Goal: Book appointment/travel/reservation

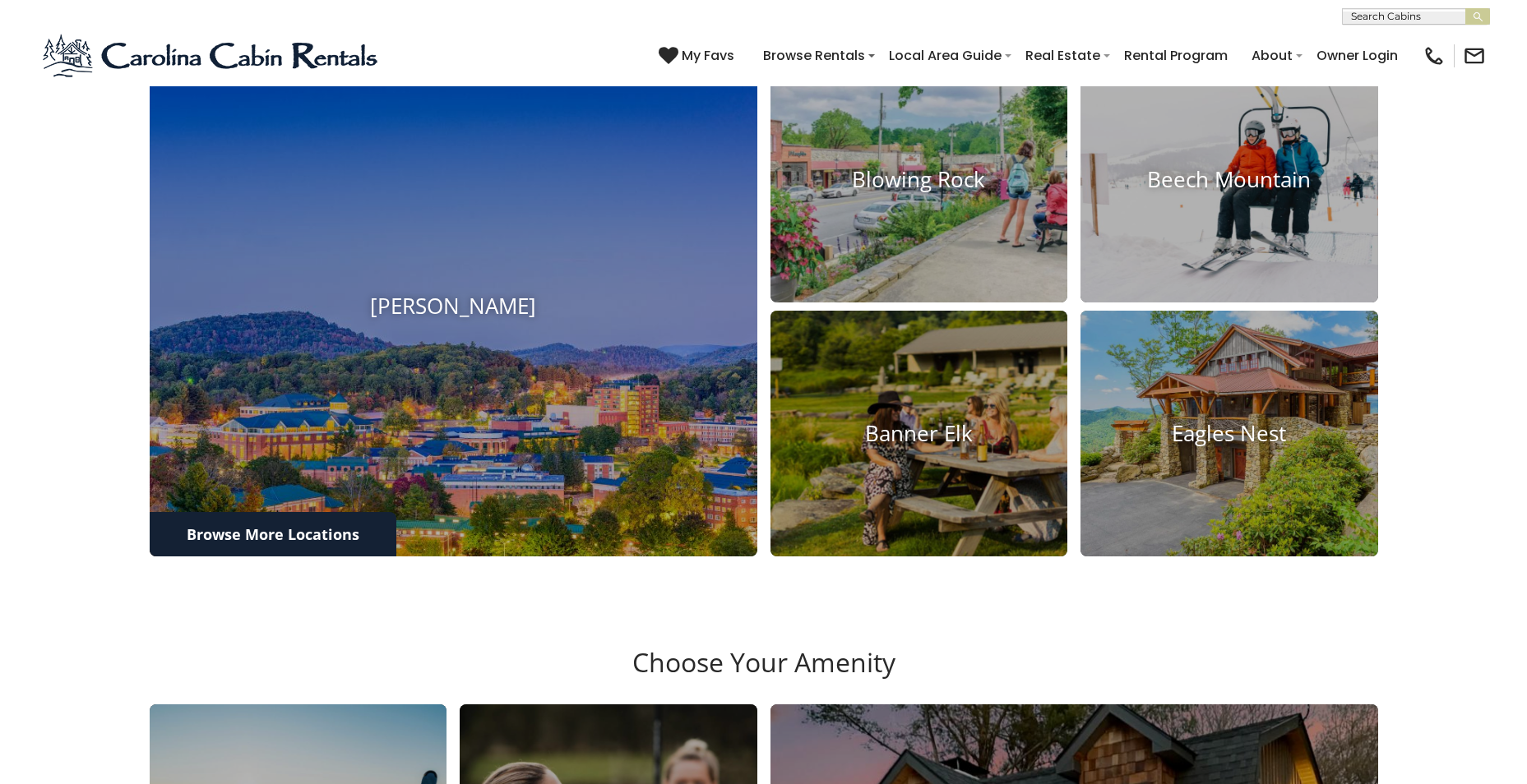
scroll to position [822, 0]
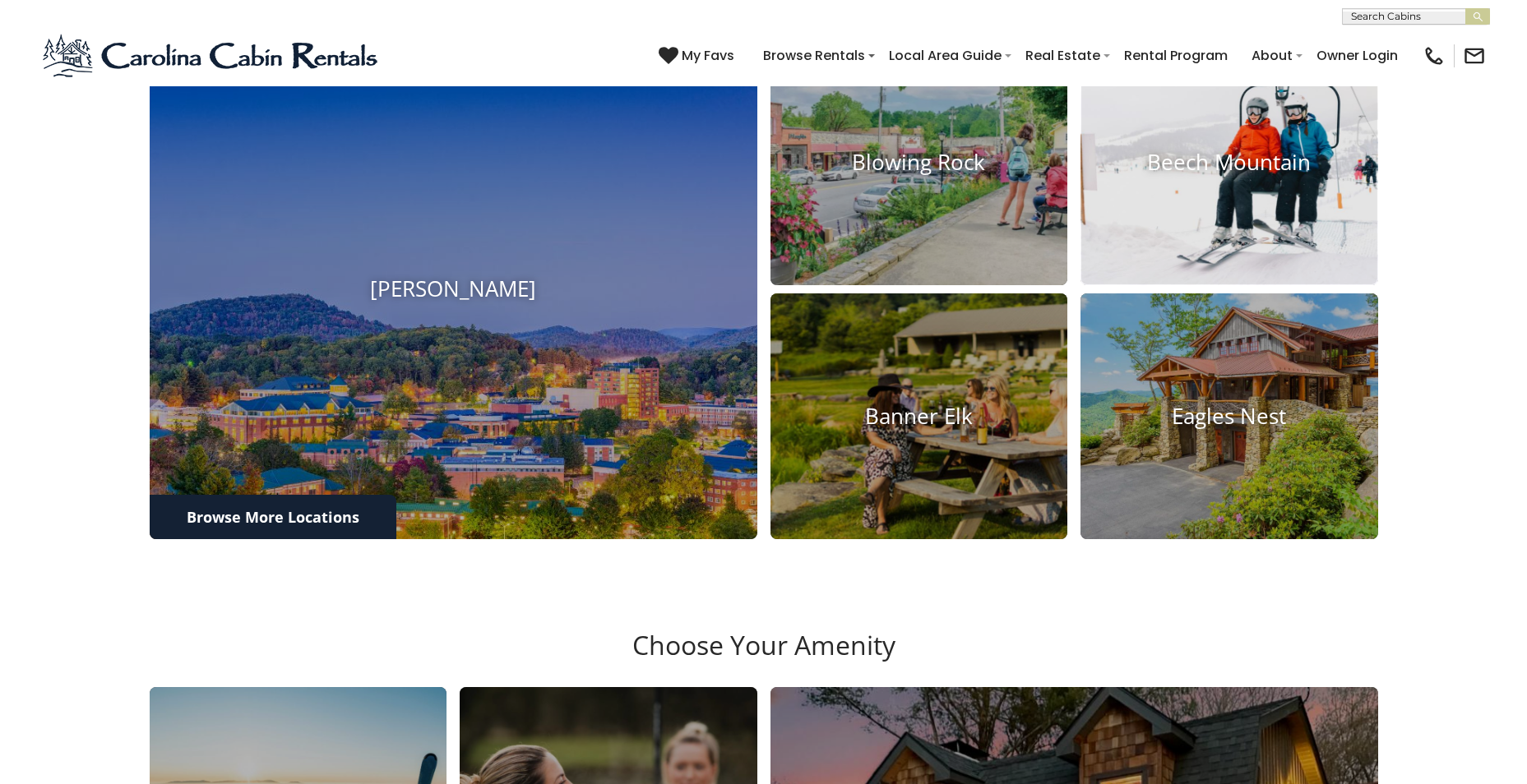
click at [1226, 176] on h4 "Beech Mountain" at bounding box center [1229, 163] width 298 height 26
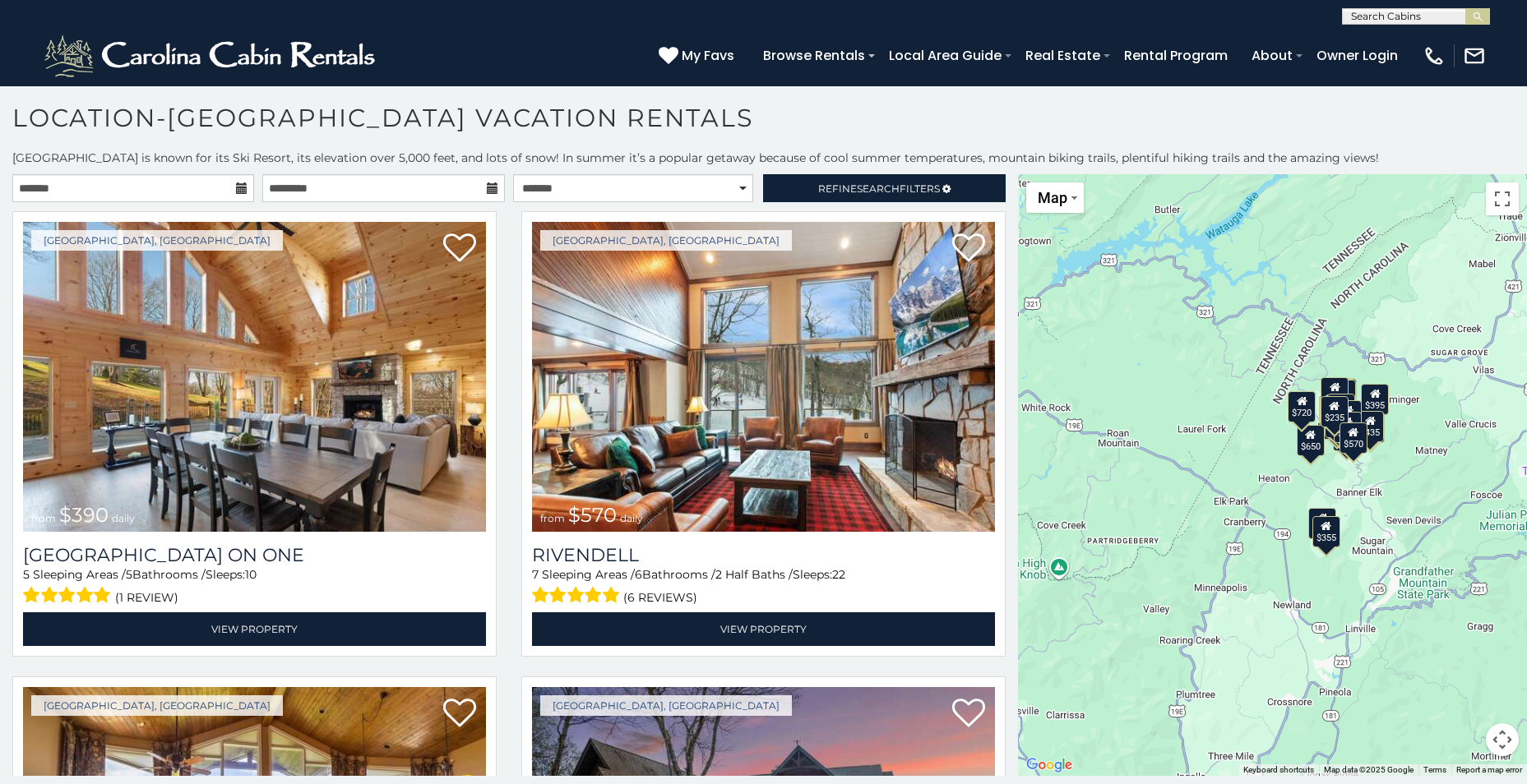
scroll to position [9, 0]
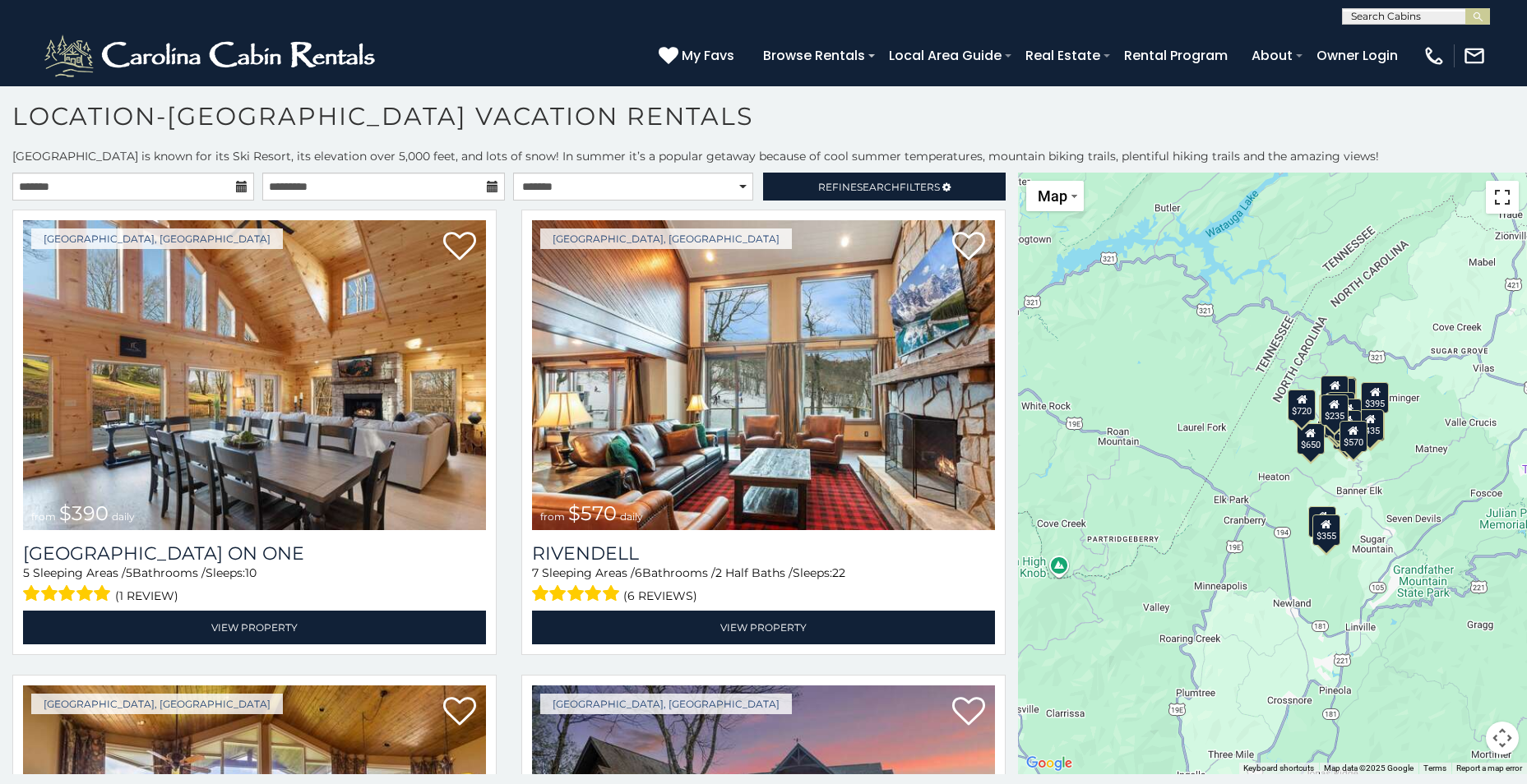
click at [1504, 194] on button "Toggle fullscreen view" at bounding box center [1502, 197] width 33 height 33
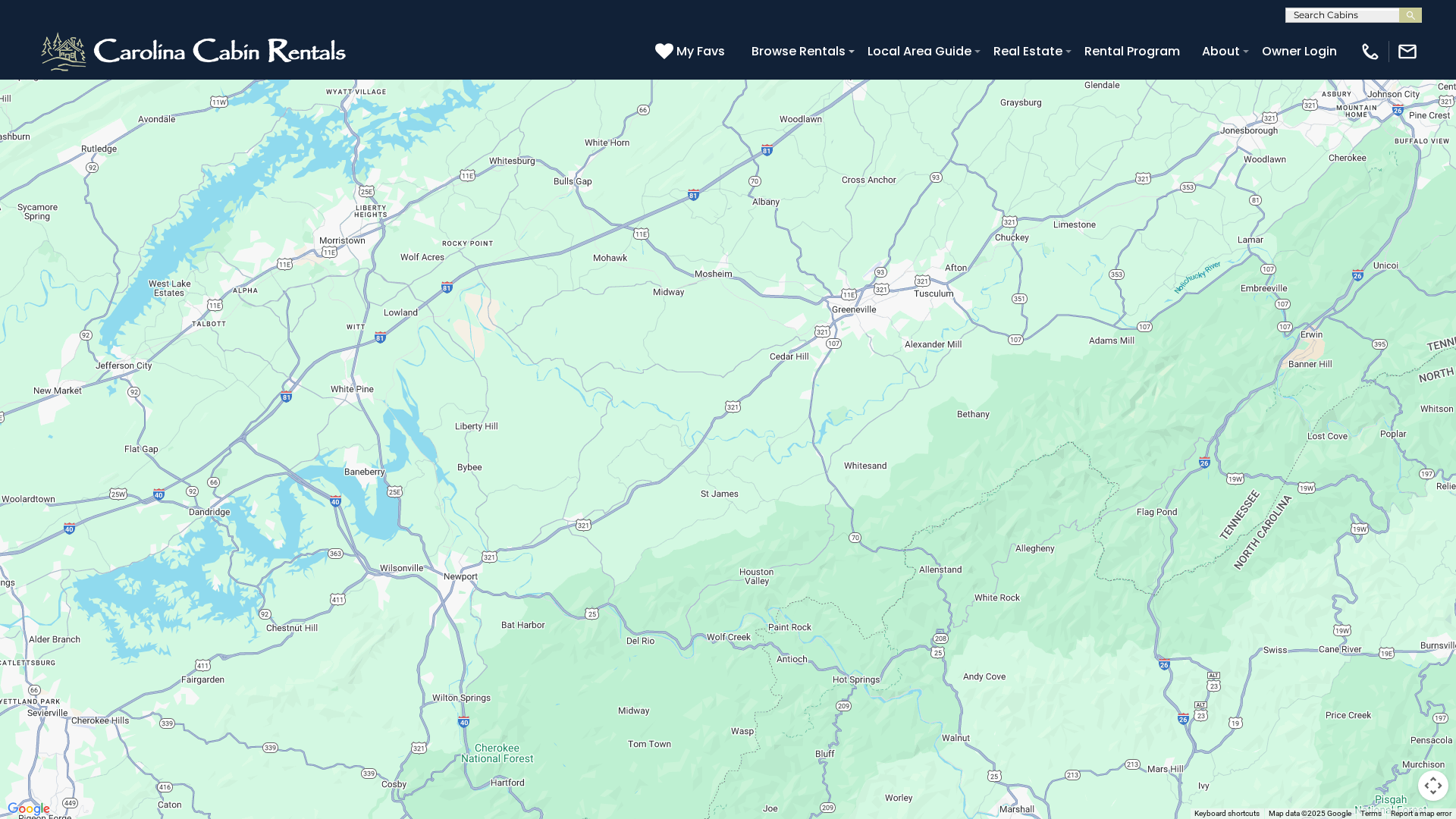
drag, startPoint x: 347, startPoint y: 388, endPoint x: 1455, endPoint y: 271, distance: 1114.2
click at [1407, 271] on div "$390 $570 $425 $545 $230 $460 $395 $535 $430 $310 $395 $350 $395 $325 $435 $425…" at bounding box center [728, 409] width 1456 height 819
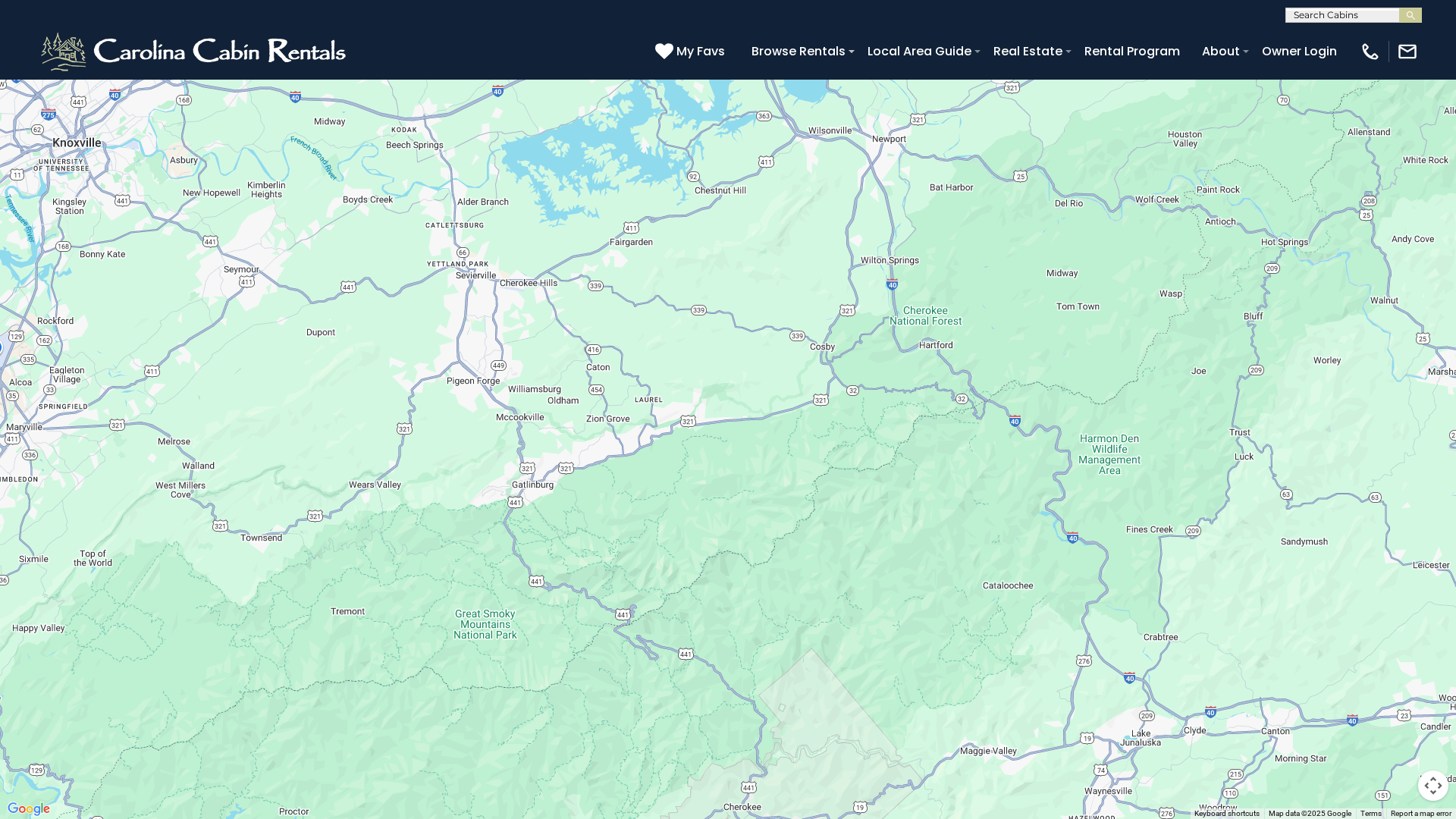
drag, startPoint x: 252, startPoint y: 445, endPoint x: 693, endPoint y: 6, distance: 622.3
click at [693, 6] on div "$390 $570 $425 $545 $230 $460 $395 $535 $430 $310 $395 $350 $395 $325 $435 $425…" at bounding box center [728, 409] width 1456 height 819
click at [653, 533] on div "$390 $570 $425 $545 $230 $460 $395 $535 $430 $310 $395 $350 $395 $325 $435 $425…" at bounding box center [728, 409] width 1456 height 819
click at [603, 525] on div "$390 $570 $425 $545 $230 $460 $395 $535 $430 $310 $395 $350 $395 $325 $435 $425…" at bounding box center [728, 409] width 1456 height 819
click at [388, 551] on div "$390 $570 $425 $545 $230 $460 $395 $535 $430 $310 $395 $350 $395 $325 $435 $425…" at bounding box center [728, 409] width 1456 height 819
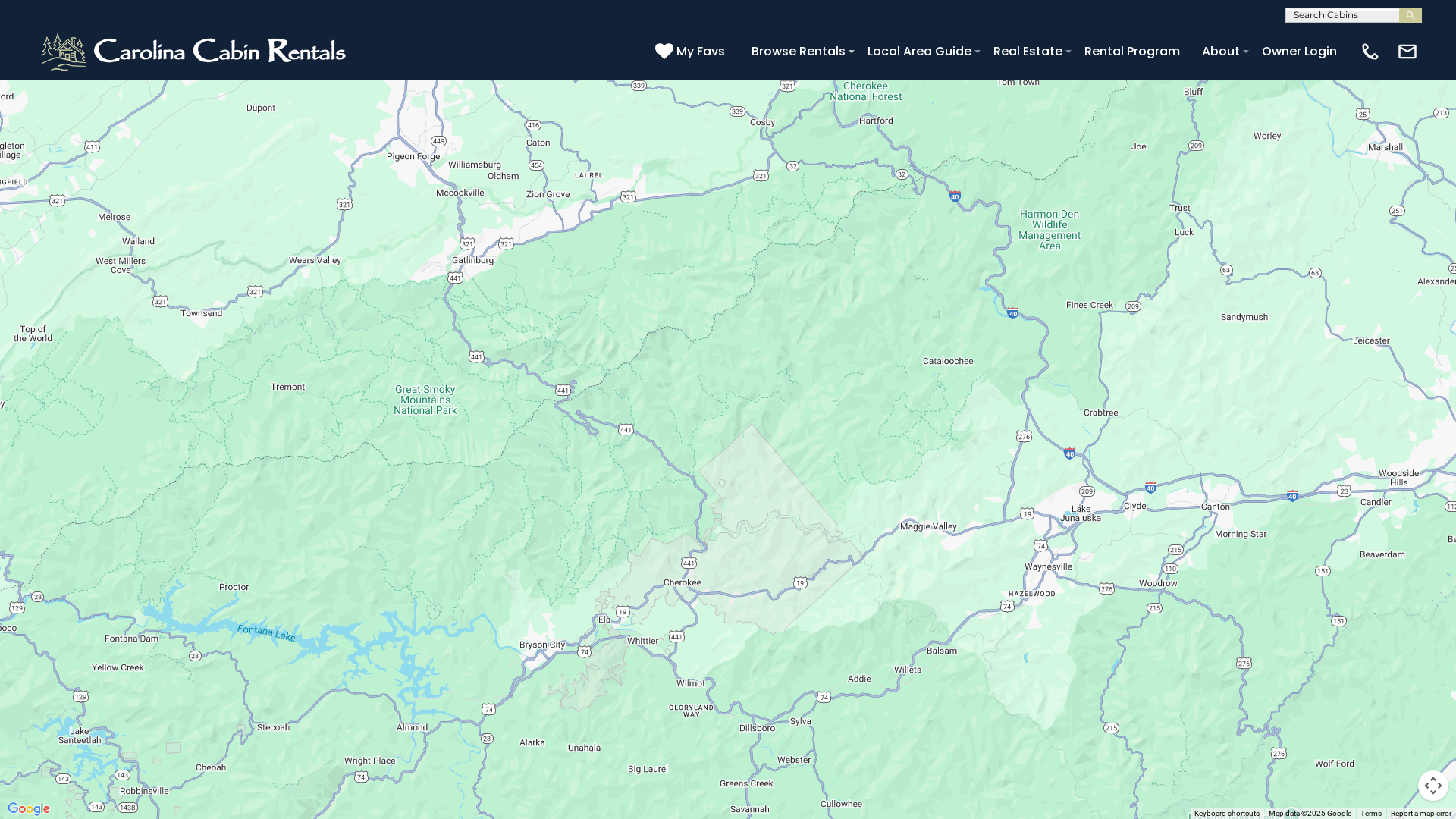
drag, startPoint x: 1331, startPoint y: 607, endPoint x: 1271, endPoint y: 386, distance: 229.0
click at [1271, 386] on div "$390 $570 $425 $545 $230 $460 $395 $535 $430 $310 $395 $350 $395 $325 $435 $425…" at bounding box center [728, 409] width 1456 height 819
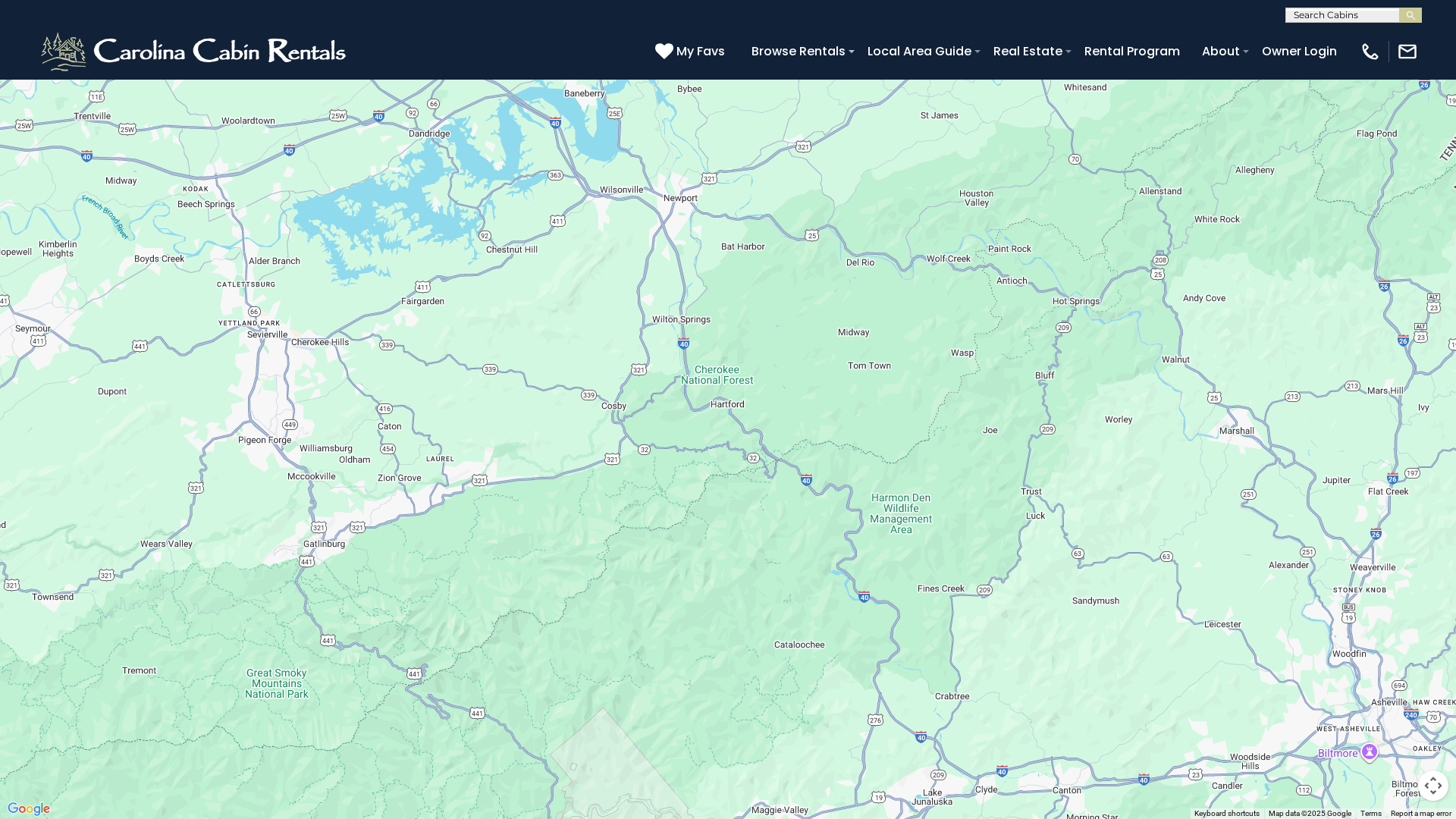
drag, startPoint x: 819, startPoint y: 342, endPoint x: 669, endPoint y: 626, distance: 321.2
click at [669, 626] on div "$390 $570 $425 $545 $230 $460 $395 $535 $430 $310 $395 $350 $395 $325 $435 $425…" at bounding box center [728, 409] width 1456 height 819
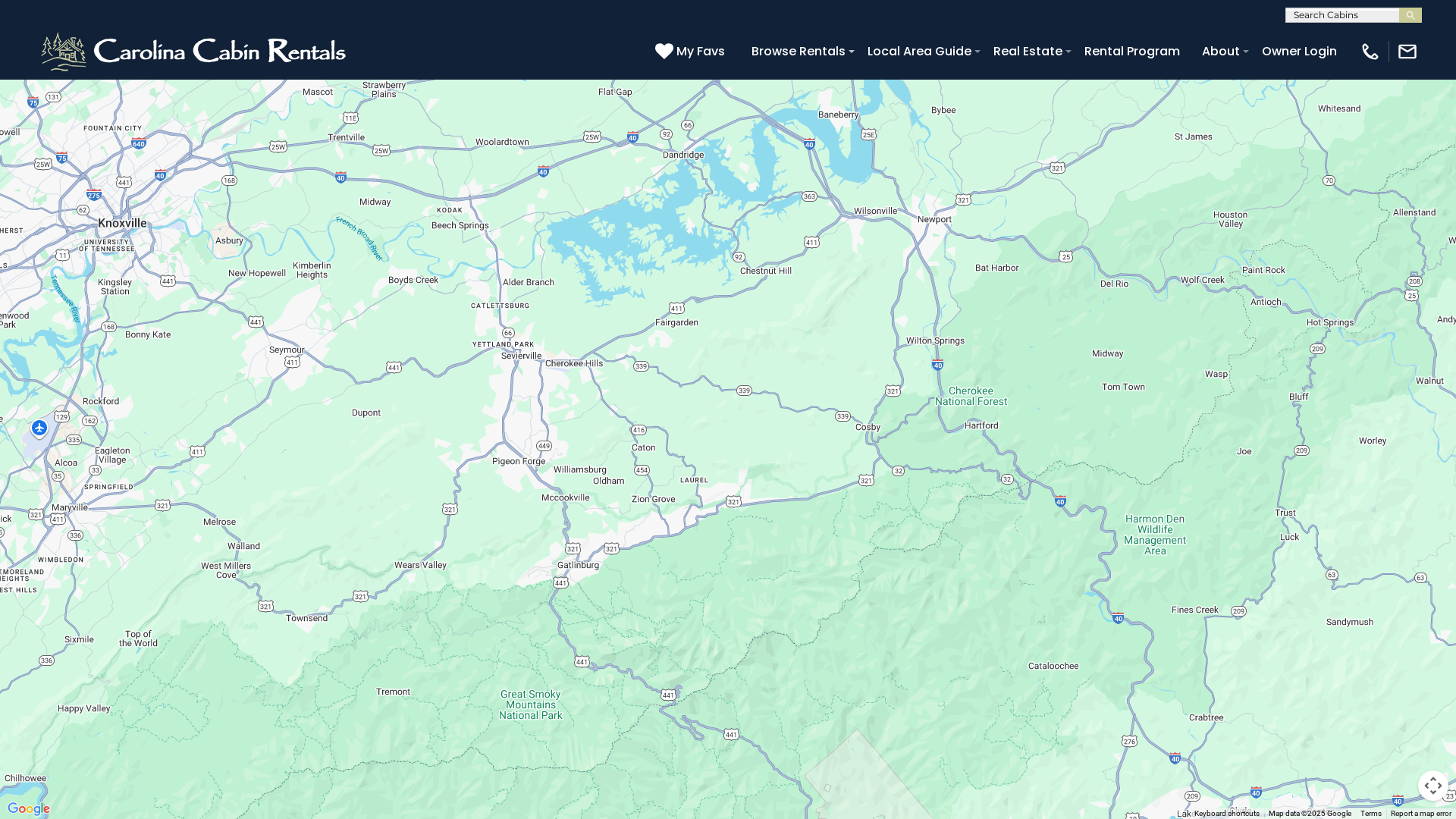
drag, startPoint x: 461, startPoint y: 567, endPoint x: 717, endPoint y: 588, distance: 256.9
click at [717, 588] on div "$390 $570 $425 $545 $230 $460 $395 $535 $430 $310 $395 $350 $395 $325 $435 $425…" at bounding box center [728, 409] width 1456 height 819
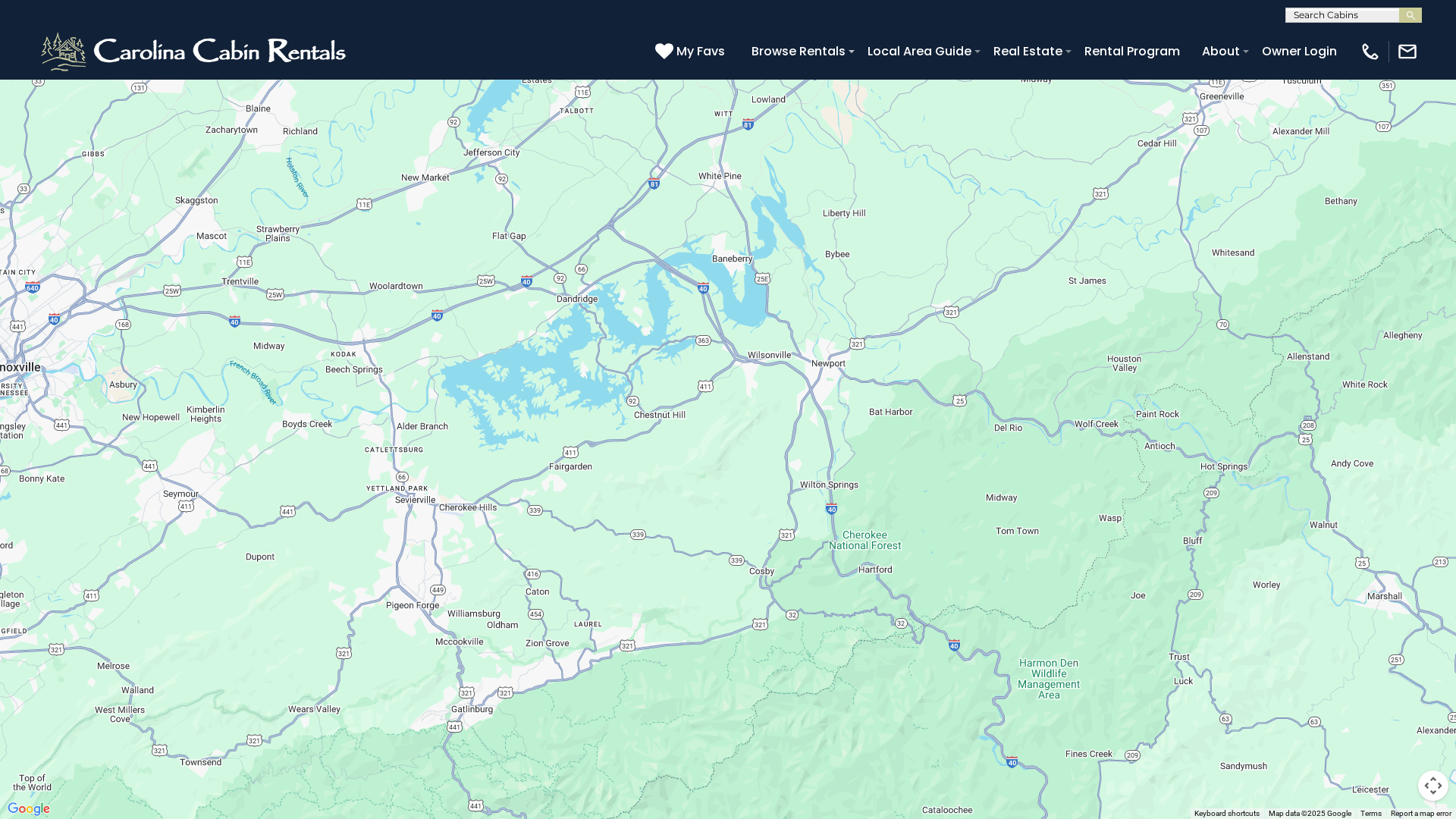
drag, startPoint x: 501, startPoint y: 297, endPoint x: 528, endPoint y: 406, distance: 112.3
click at [382, 417] on div "$390 $570 $425 $545 $230 $460 $395 $535 $430 $310 $395 $350 $395 $325 $435 $425…" at bounding box center [728, 409] width 1456 height 819
click at [1407, 722] on button "Map camera controls" at bounding box center [1433, 786] width 30 height 30
click at [1393, 706] on button "Zoom in" at bounding box center [1395, 710] width 30 height 30
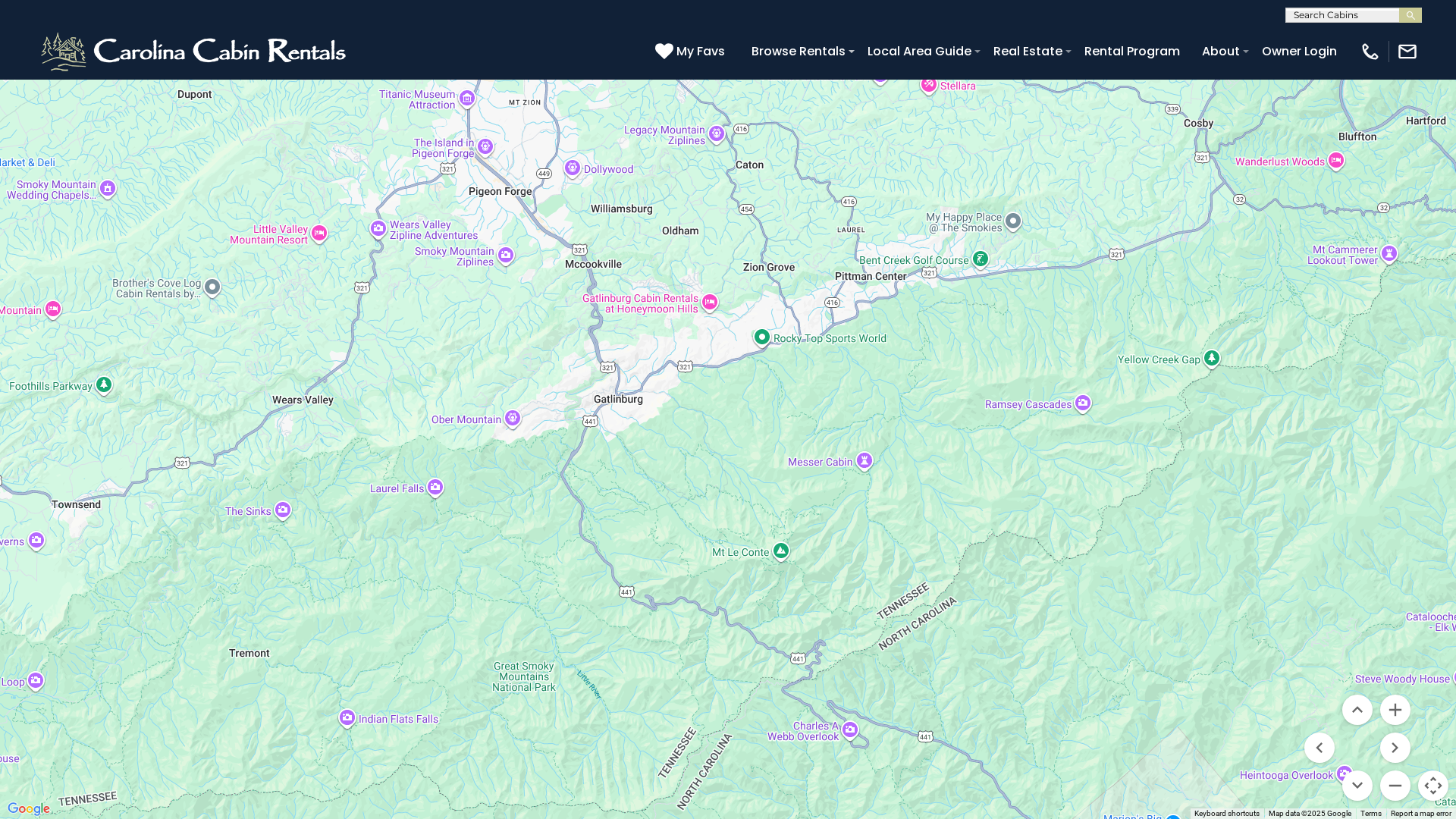
drag, startPoint x: 306, startPoint y: 719, endPoint x: 672, endPoint y: 148, distance: 678.2
click at [672, 148] on div "$390 $570 $425 $545 $230 $460 $395 $535 $430 $310 $395 $350 $395 $325 $435 $425…" at bounding box center [728, 409] width 1456 height 819
click at [1397, 705] on button "Zoom in" at bounding box center [1395, 710] width 30 height 30
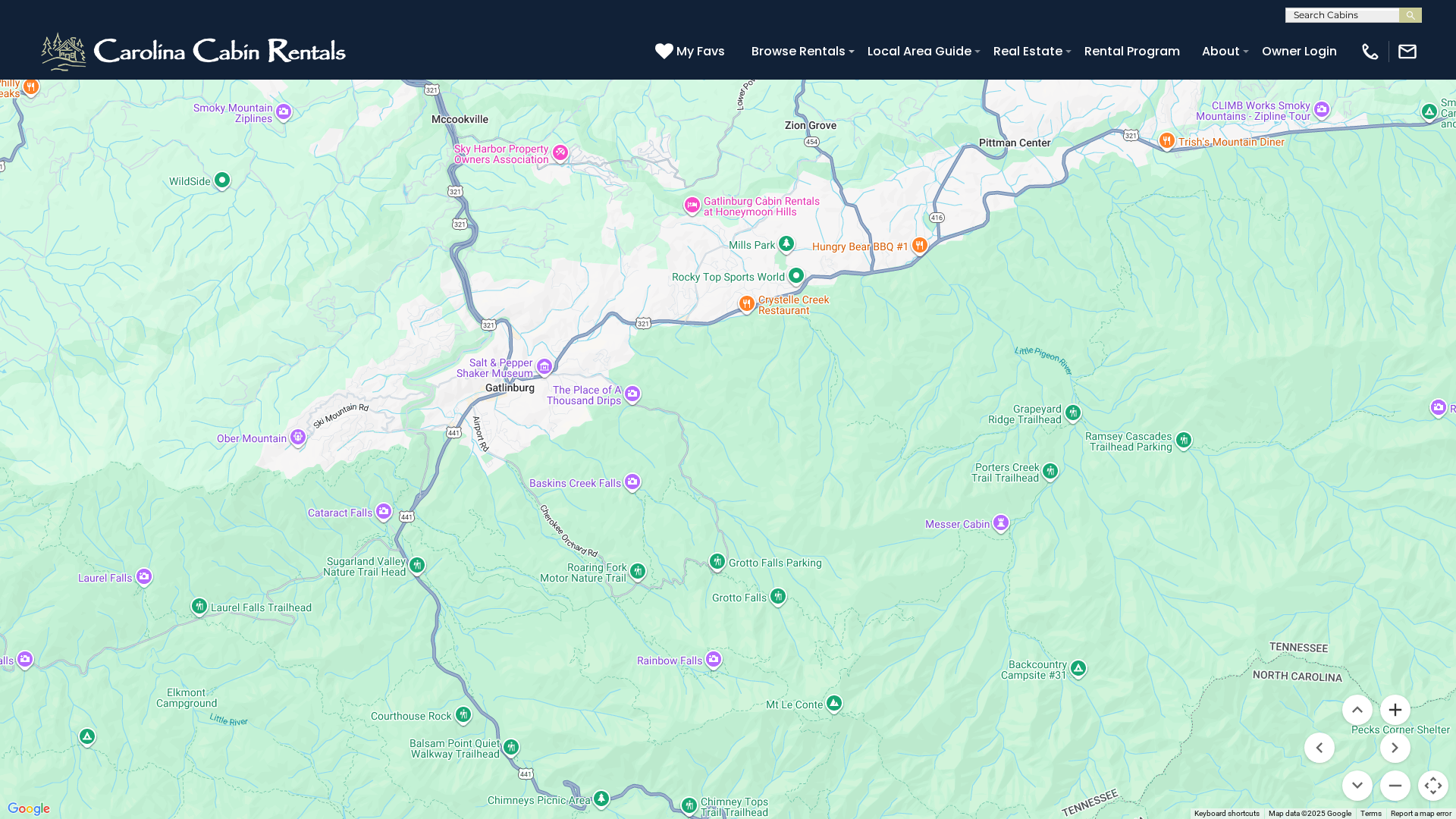
click at [1394, 711] on button "Zoom in" at bounding box center [1395, 710] width 30 height 30
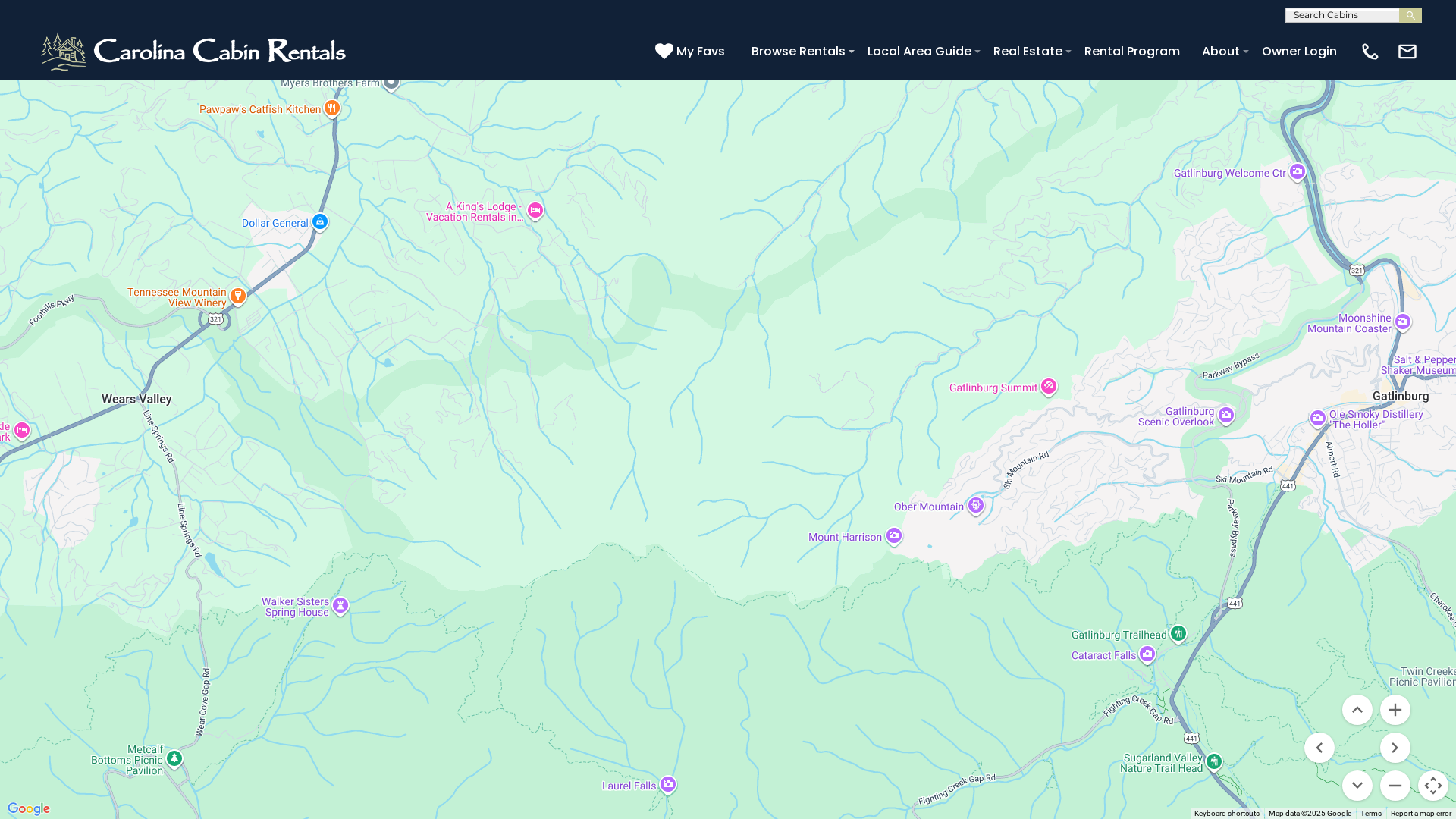
drag, startPoint x: 335, startPoint y: 497, endPoint x: 1455, endPoint y: 530, distance: 1120.5
click at [1407, 530] on div "$390 $570 $425 $545 $230 $460 $395 $535 $430 $310 $395 $350 $395 $325 $435 $425…" at bounding box center [728, 409] width 1456 height 819
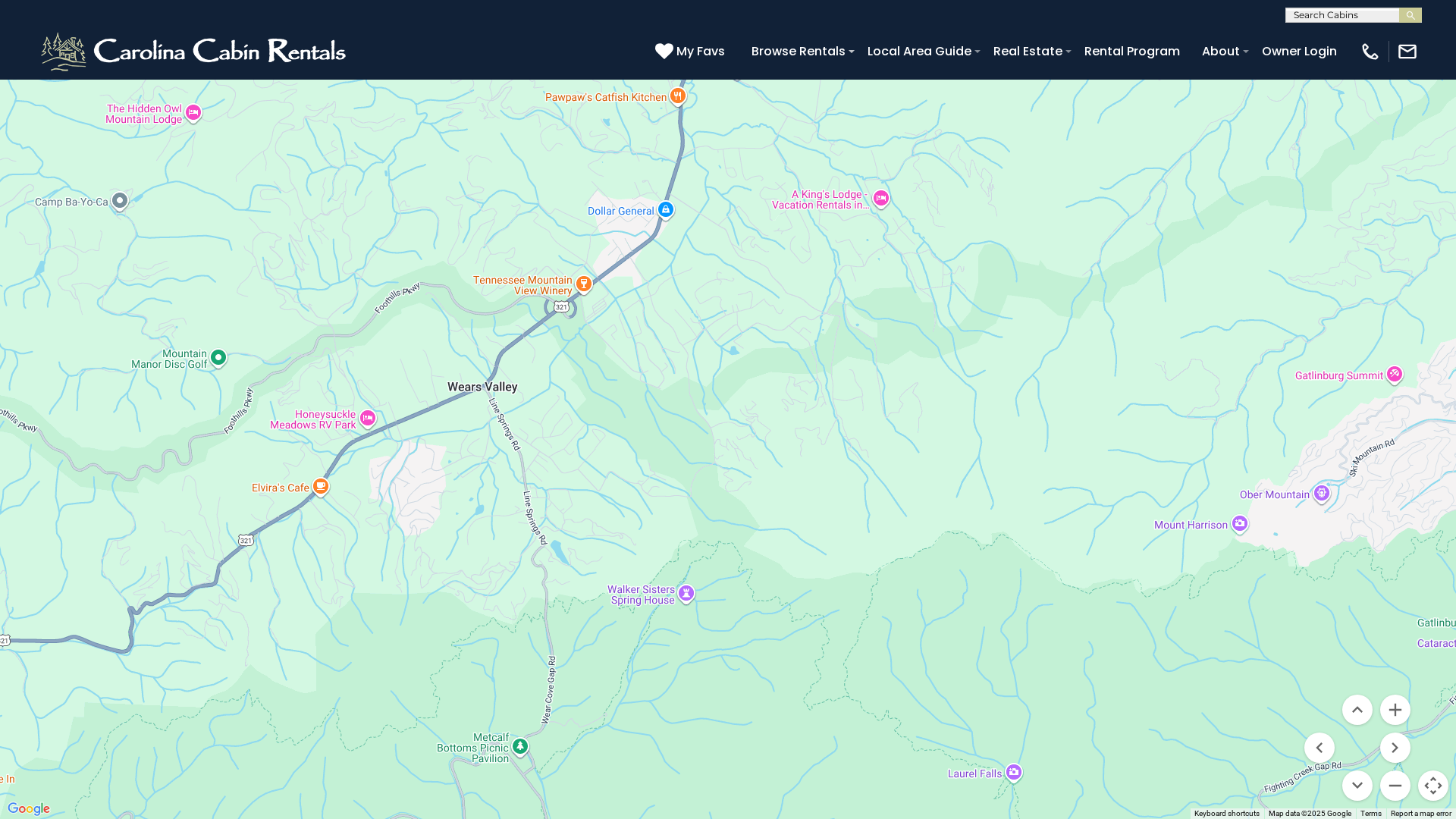
drag, startPoint x: 272, startPoint y: 490, endPoint x: 624, endPoint y: 478, distance: 352.2
click at [624, 478] on div "$390 $570 $425 $545 $230 $460 $395 $535 $430 $310 $395 $350 $395 $325 $435 $425…" at bounding box center [728, 409] width 1456 height 819
click at [260, 496] on div "$390 $570 $425 $545 $230 $460 $395 $535 $430 $310 $395 $350 $395 $325 $435 $425…" at bounding box center [728, 409] width 1456 height 819
click at [284, 488] on div "$390 $570 $425 $545 $230 $460 $395 $535 $430 $310 $395 $350 $395 $325 $435 $425…" at bounding box center [728, 409] width 1456 height 819
click at [1392, 712] on button "Zoom in" at bounding box center [1395, 710] width 30 height 30
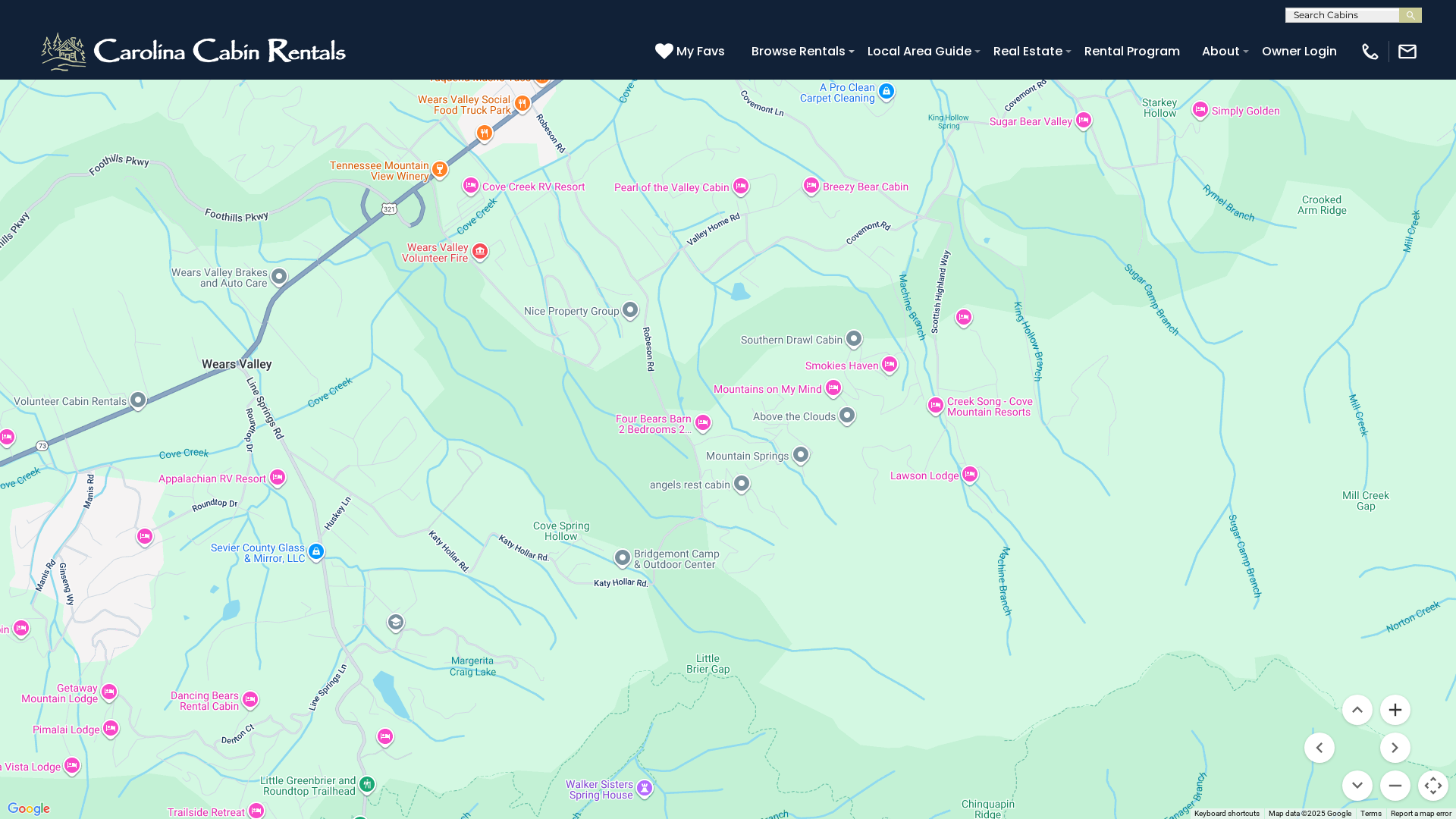
click at [1392, 712] on button "Zoom in" at bounding box center [1395, 710] width 30 height 30
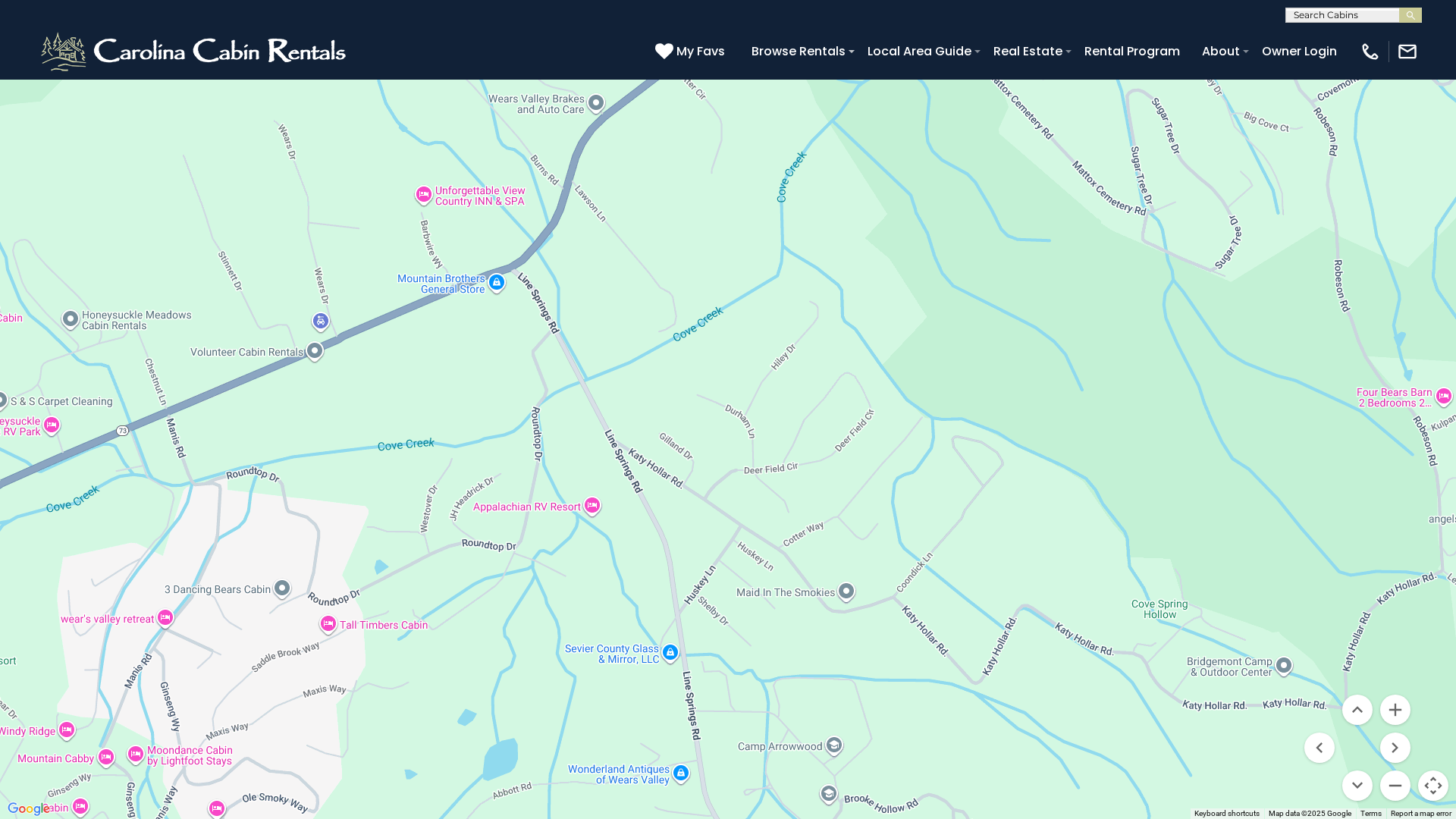
drag, startPoint x: 442, startPoint y: 415, endPoint x: 1086, endPoint y: 224, distance: 671.7
click at [1086, 224] on div "$390 $570 $425 $545 $230 $460 $395 $535 $430 $310 $395 $350 $395 $325 $435 $425…" at bounding box center [728, 409] width 1456 height 819
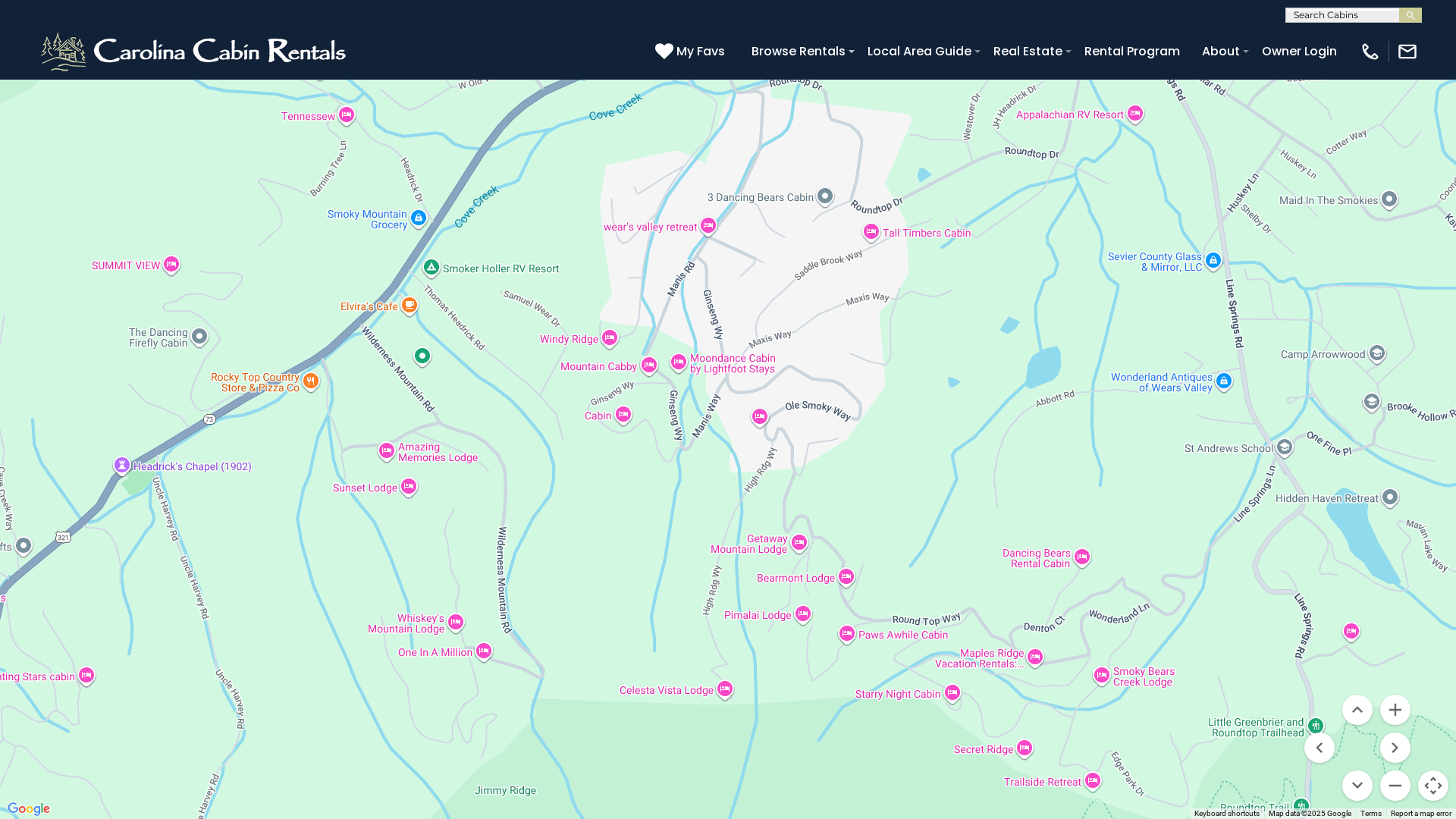
drag, startPoint x: 233, startPoint y: 449, endPoint x: 766, endPoint y: 58, distance: 661.0
click at [766, 58] on div "$390 $570 $425 $545 $230 $460 $395 $535 $430 $310 $395 $350 $395 $325 $435 $425…" at bounding box center [728, 409] width 1456 height 819
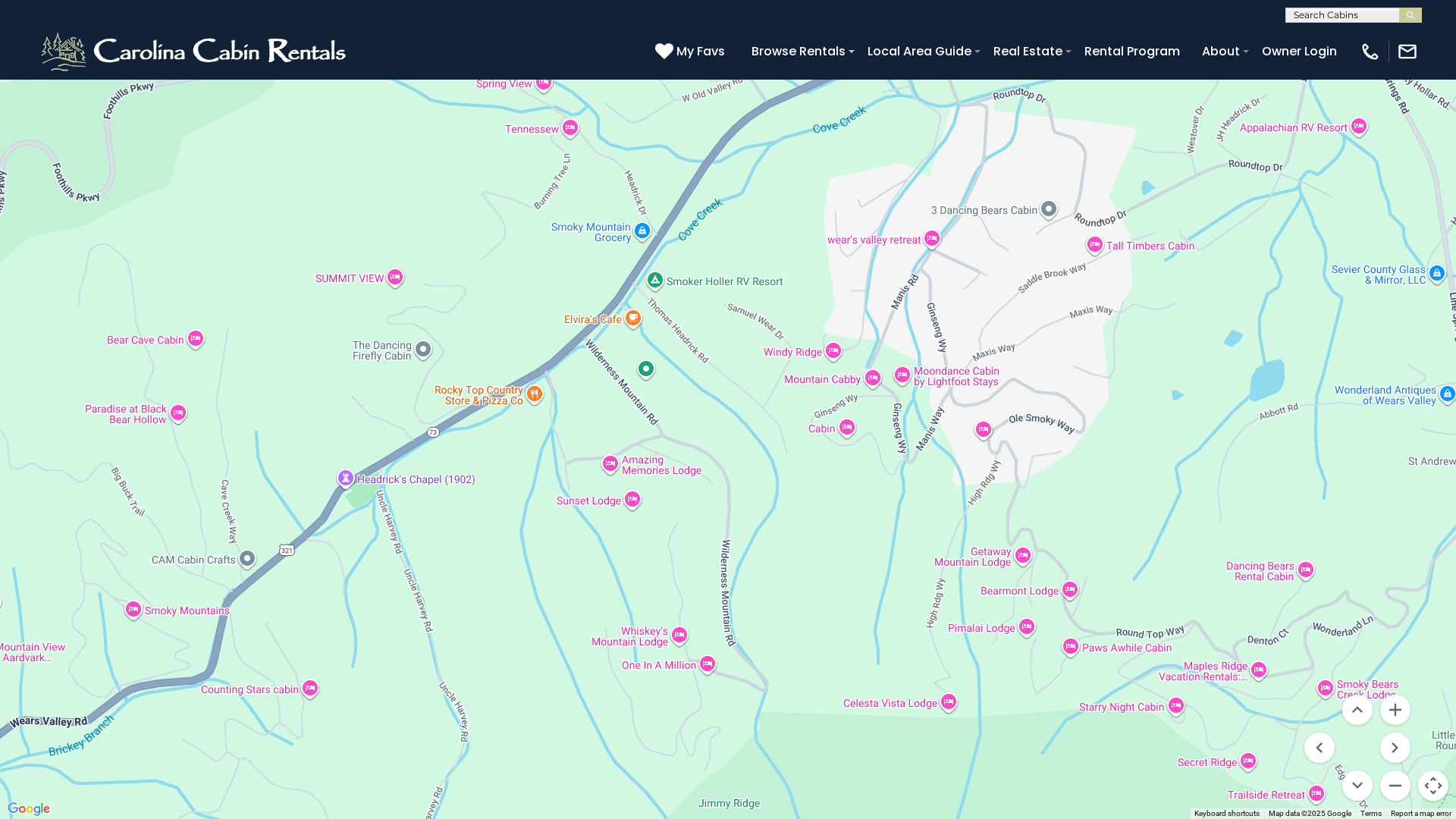
drag, startPoint x: 198, startPoint y: 476, endPoint x: 429, endPoint y: 488, distance: 231.3
click at [429, 488] on div "$390 $570 $425 $545 $230 $460 $395 $535 $430 $310 $395 $350 $395 $325 $435 $425…" at bounding box center [728, 409] width 1456 height 819
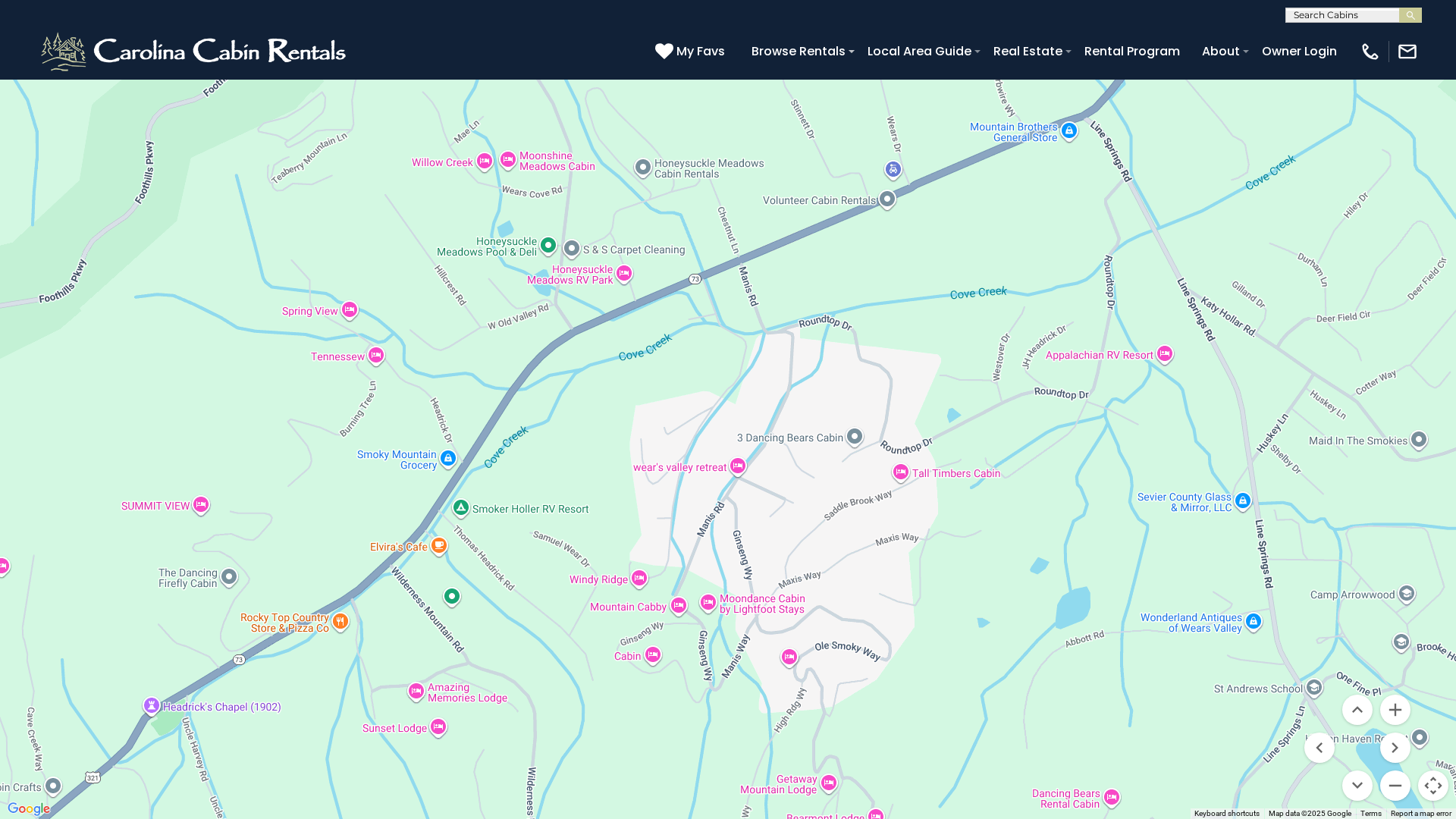
drag, startPoint x: 655, startPoint y: 204, endPoint x: 460, endPoint y: 434, distance: 301.5
click at [460, 434] on div "$390 $570 $425 $545 $230 $460 $395 $535 $430 $310 $395 $350 $395 $325 $435 $425…" at bounding box center [728, 409] width 1456 height 819
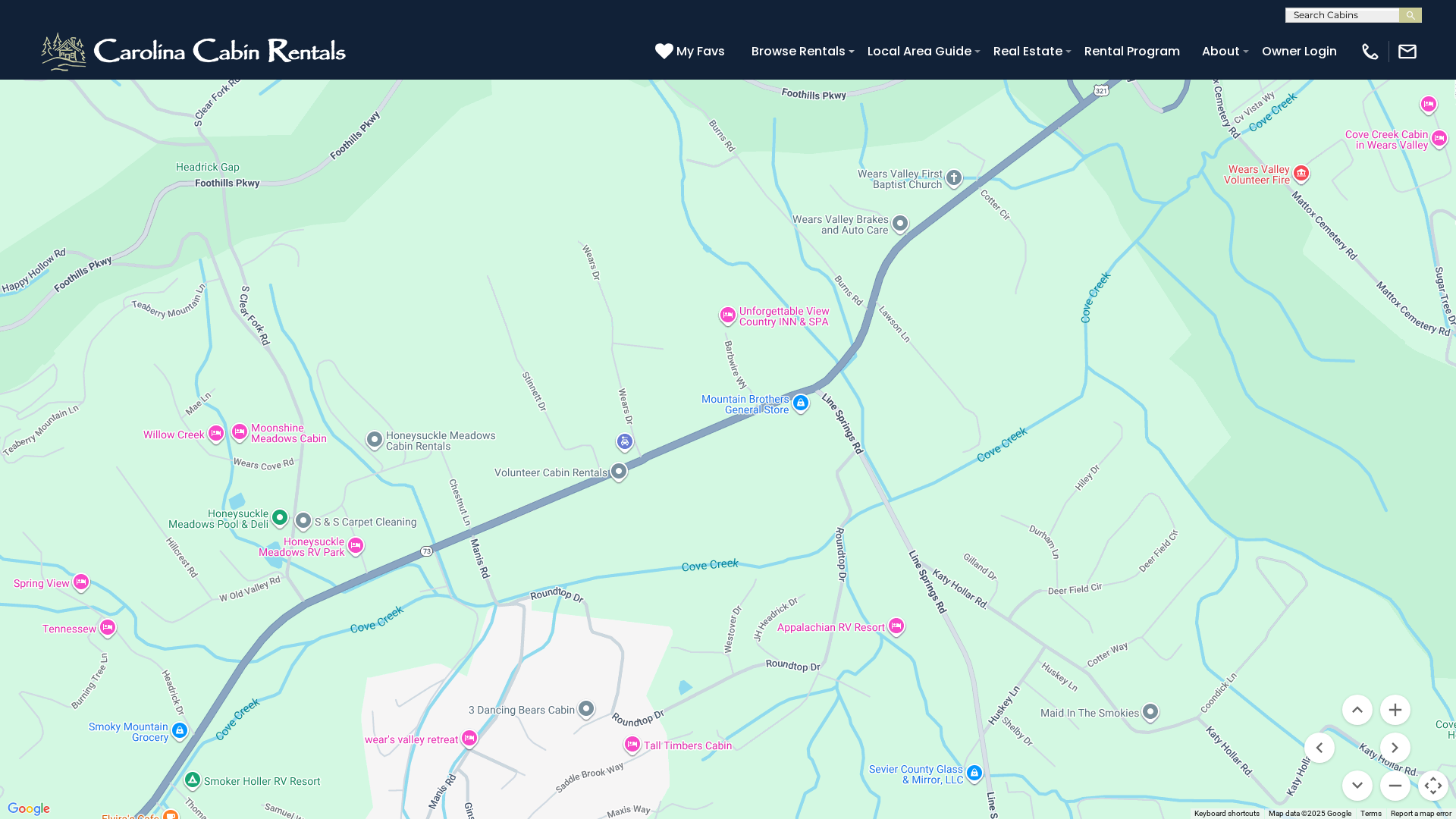
drag, startPoint x: 680, startPoint y: 277, endPoint x: 411, endPoint y: 550, distance: 383.3
click at [411, 550] on div "$390 $570 $425 $545 $230 $460 $395 $535 $430 $310 $395 $350 $395 $325 $435 $425…" at bounding box center [728, 409] width 1456 height 819
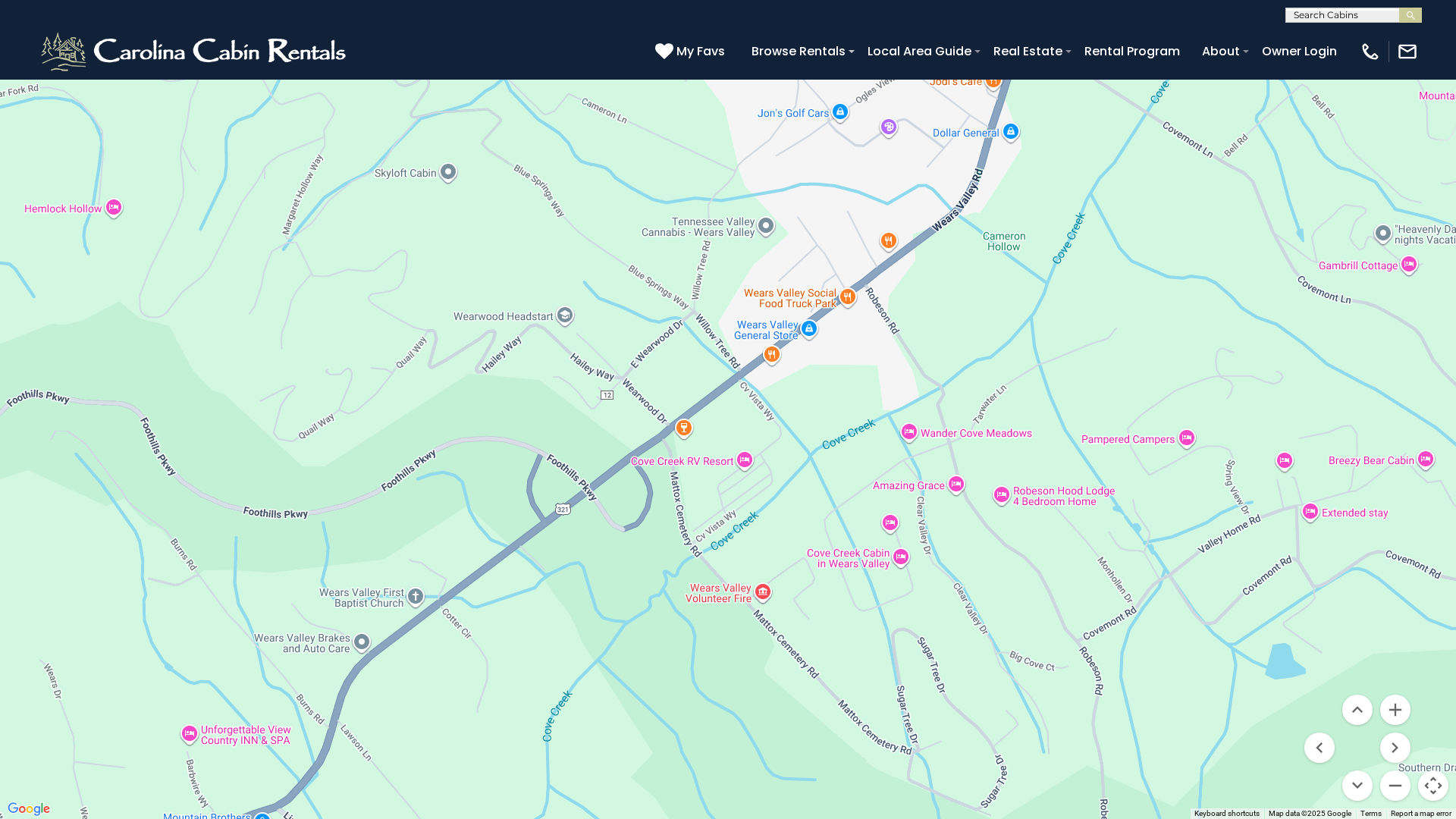
drag, startPoint x: 971, startPoint y: 182, endPoint x: 431, endPoint y: 605, distance: 686.0
click at [431, 605] on div "$390 $570 $425 $545 $230 $460 $395 $535 $430 $310 $395 $350 $395 $325 $435 $425…" at bounding box center [728, 409] width 1456 height 819
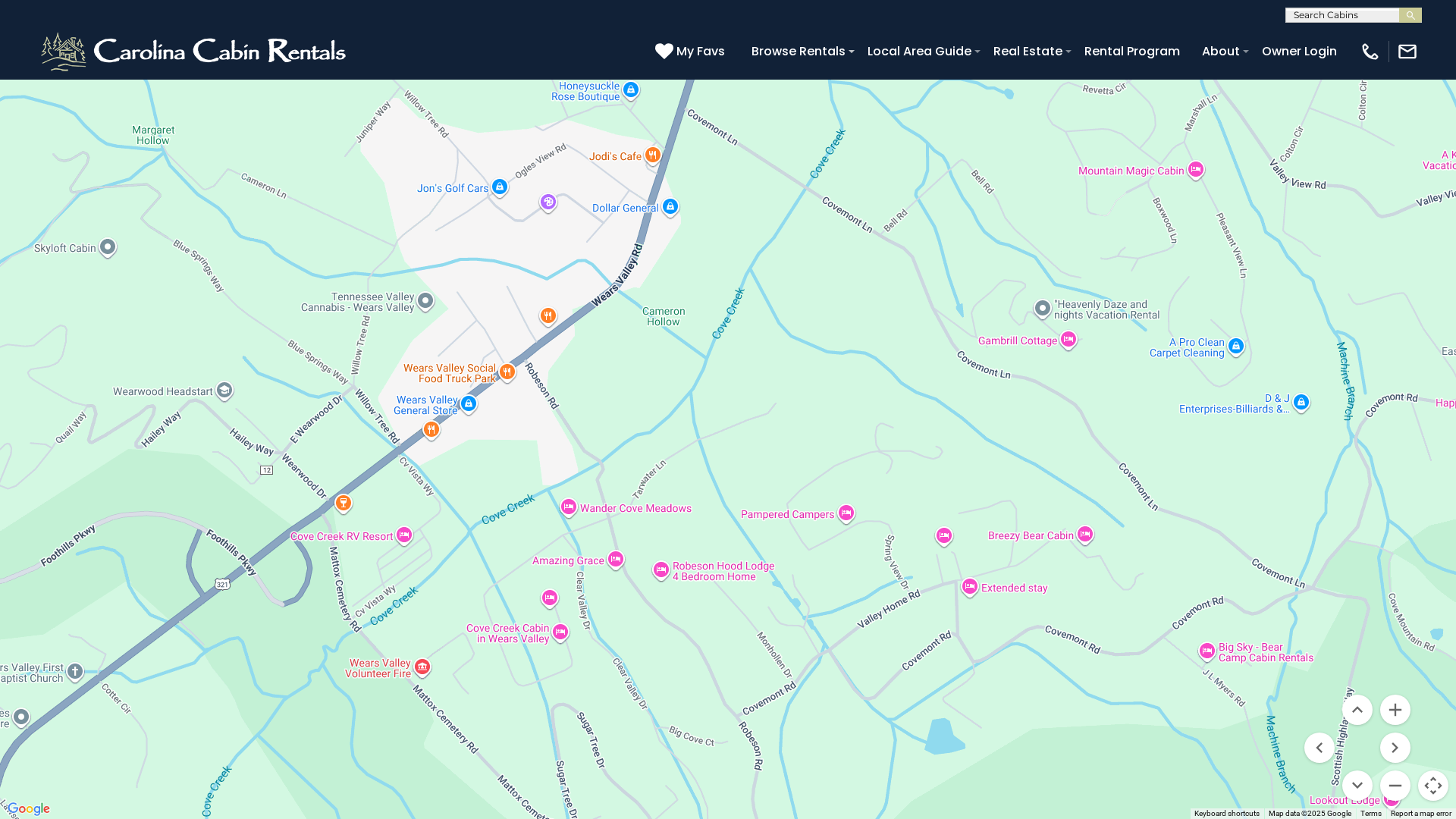
drag, startPoint x: 883, startPoint y: 252, endPoint x: 541, endPoint y: 331, distance: 351.0
click at [541, 331] on div "$390 $570 $425 $545 $230 $460 $395 $535 $430 $310 $395 $350 $395 $325 $435 $425…" at bounding box center [728, 409] width 1456 height 819
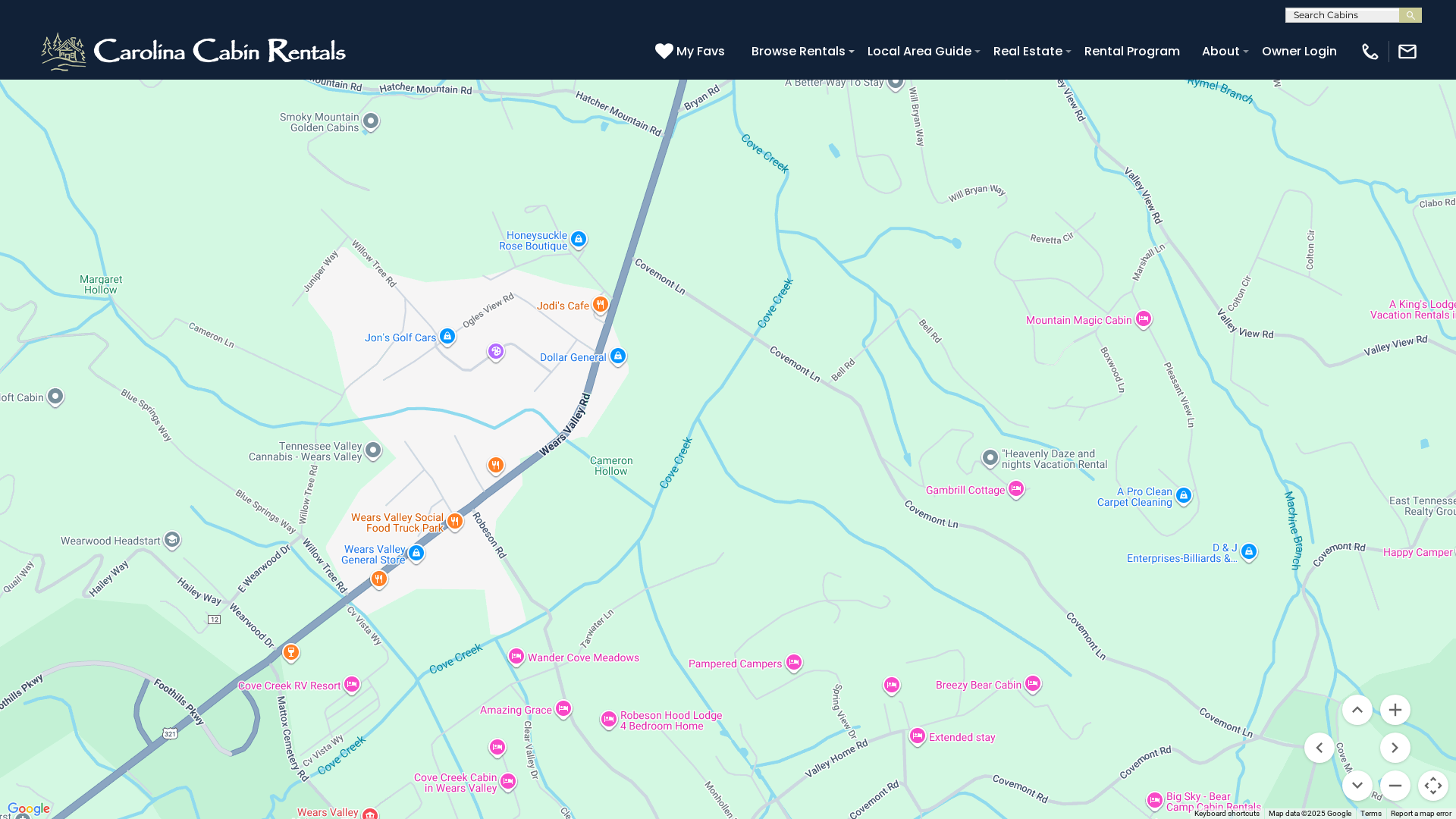
drag, startPoint x: 347, startPoint y: 499, endPoint x: 297, endPoint y: 646, distance: 155.3
click at [297, 646] on div "$390 $570 $425 $545 $230 $460 $395 $535 $430 $310 $395 $350 $395 $325 $435 $425…" at bounding box center [728, 409] width 1456 height 819
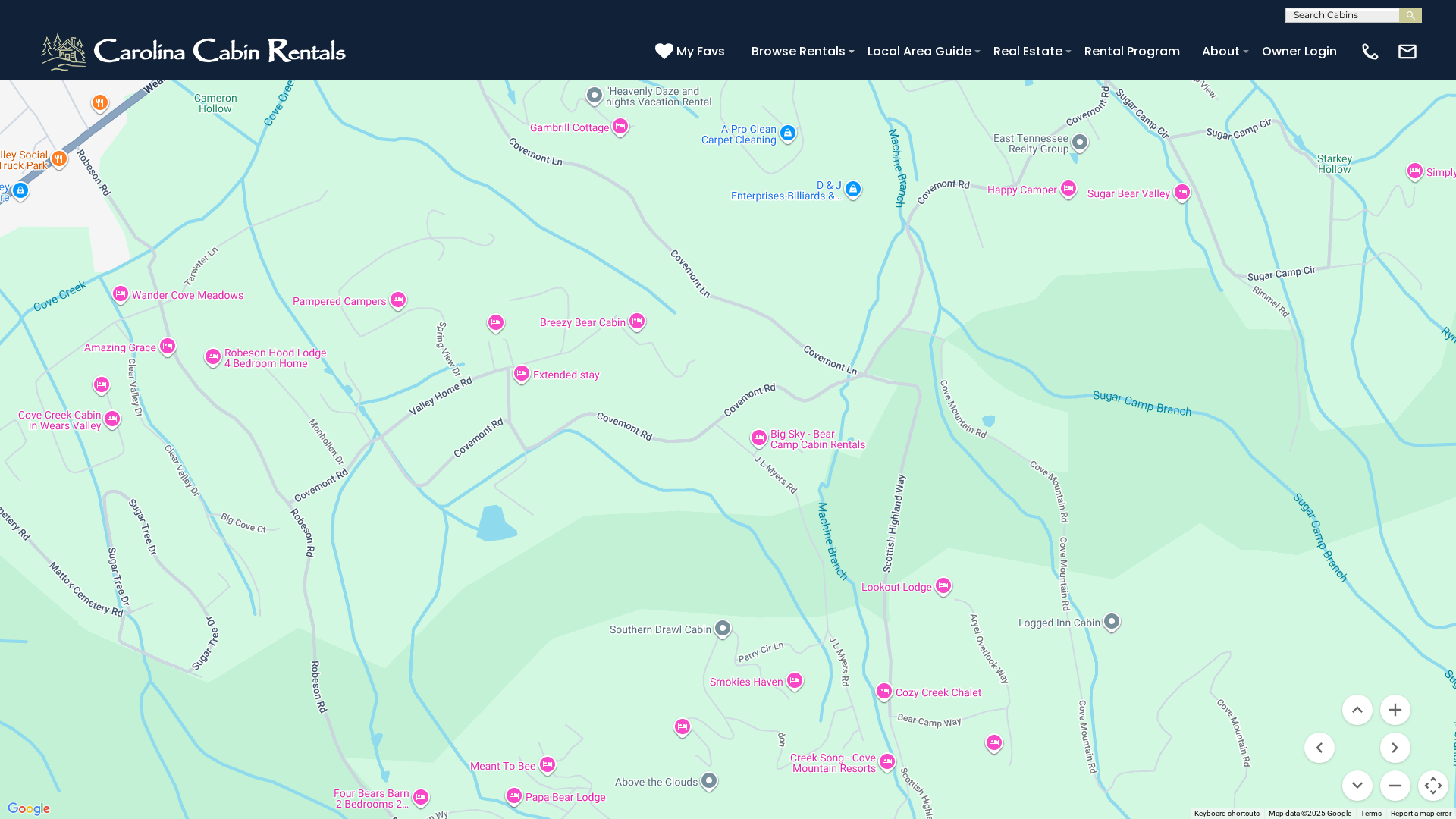
drag, startPoint x: 770, startPoint y: 509, endPoint x: 373, endPoint y: 147, distance: 537.3
click at [373, 147] on div "$390 $570 $425 $545 $230 $460 $395 $535 $430 $310 $395 $350 $395 $325 $435 $425…" at bounding box center [728, 409] width 1456 height 819
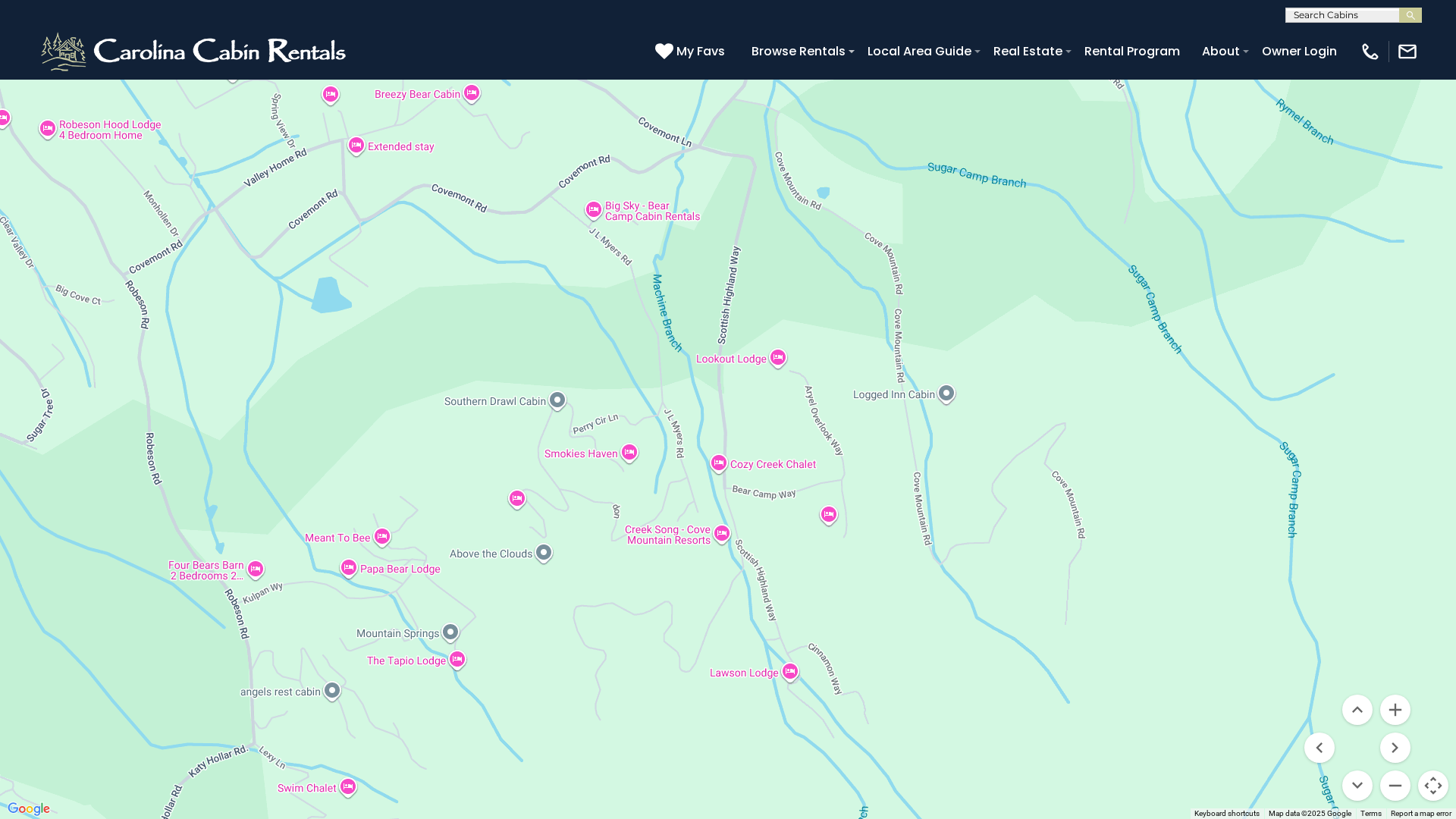
drag, startPoint x: 791, startPoint y: 635, endPoint x: 626, endPoint y: 402, distance: 285.5
click at [626, 402] on div "$390 $570 $425 $545 $230 $460 $395 $535 $430 $310 $395 $350 $395 $325 $435 $425…" at bounding box center [728, 409] width 1456 height 819
click at [1400, 713] on button "Zoom in" at bounding box center [1395, 710] width 30 height 30
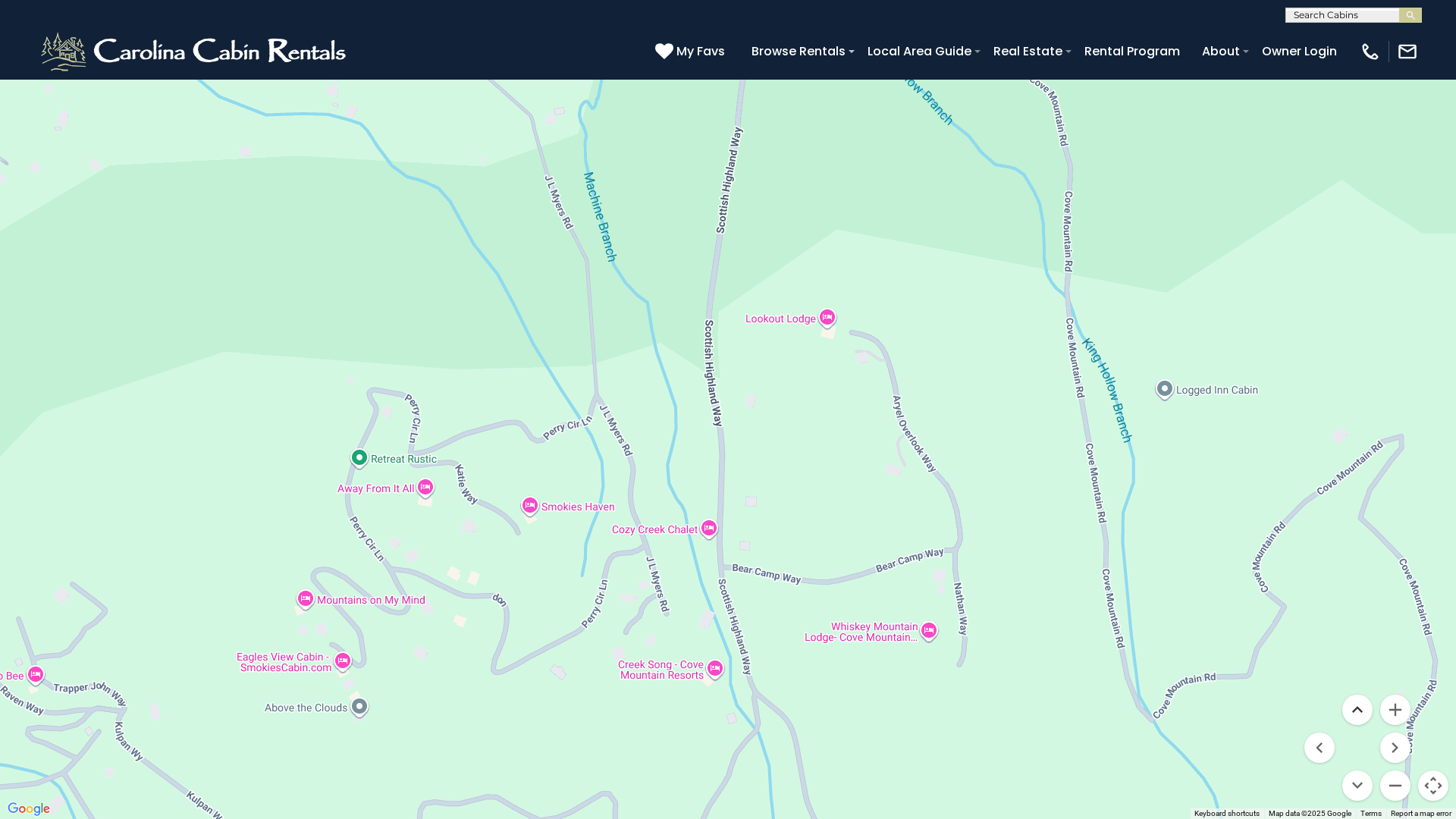
drag, startPoint x: 1350, startPoint y: 699, endPoint x: 1005, endPoint y: 579, distance: 365.3
click at [1005, 579] on div "$390 $570 $425 $545 $230 $460 $395 $535 $430 $310 $395 $350 $395 $325 $435 $425…" at bounding box center [728, 409] width 1456 height 819
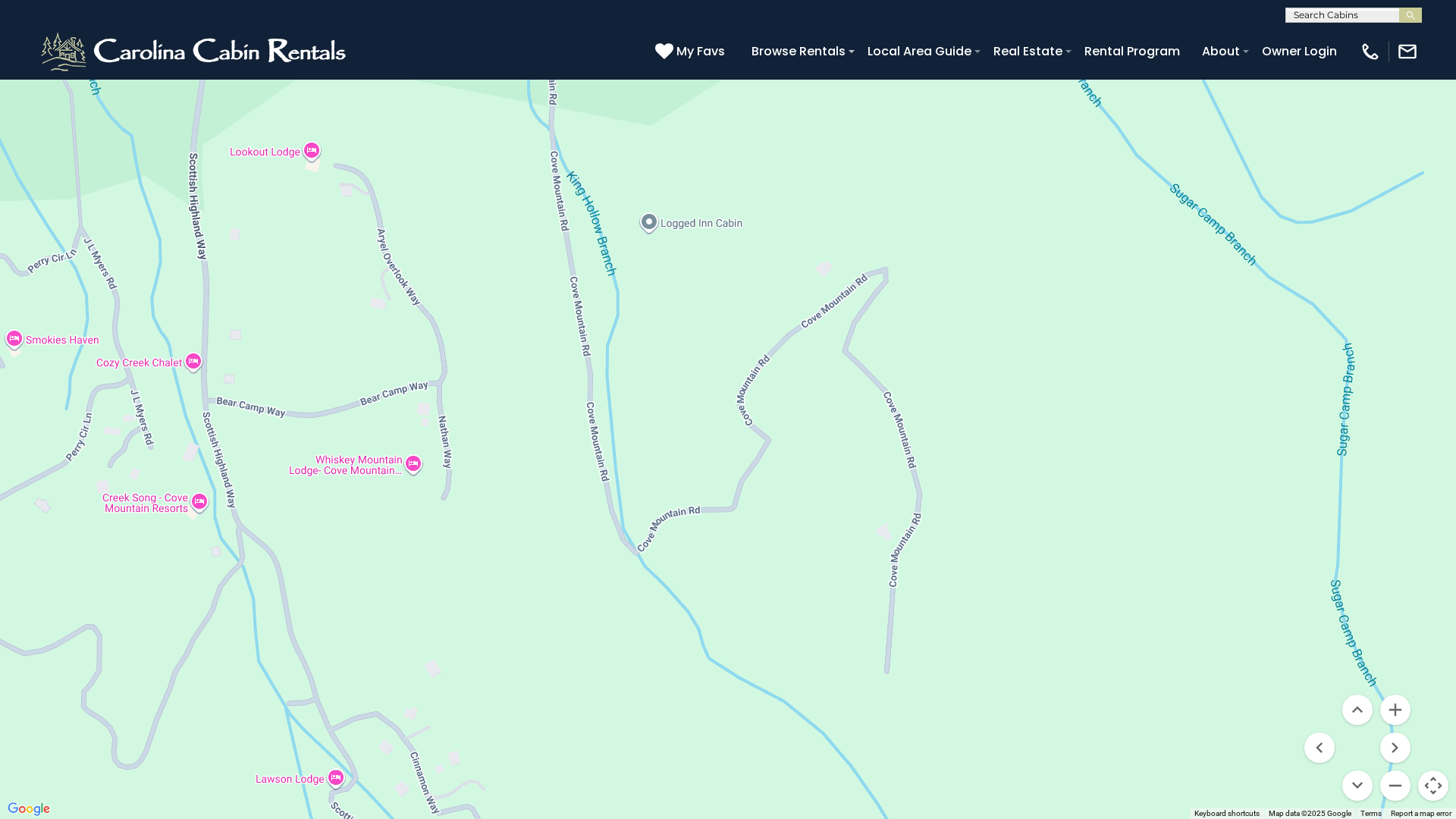
drag, startPoint x: 1334, startPoint y: 664, endPoint x: 818, endPoint y: 495, distance: 543.0
click at [818, 495] on div "$390 $570 $425 $545 $230 $460 $395 $535 $430 $310 $395 $350 $395 $325 $435 $425…" at bounding box center [728, 409] width 1456 height 819
click at [1397, 712] on button "Zoom in" at bounding box center [1395, 710] width 30 height 30
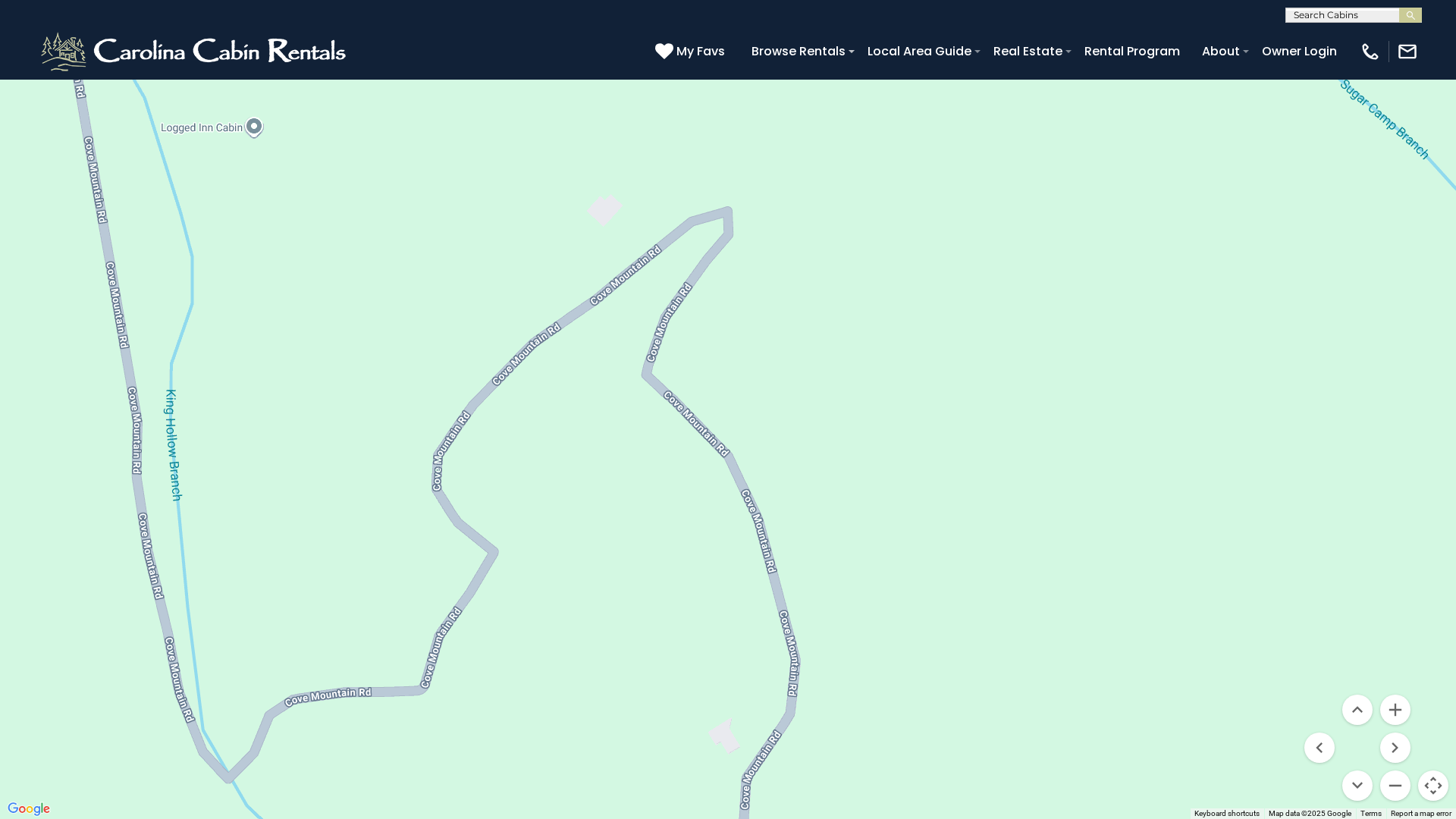
drag, startPoint x: 1144, startPoint y: 704, endPoint x: 812, endPoint y: 782, distance: 341.0
click at [812, 722] on div "$390 $570 $425 $545 $230 $460 $395 $535 $430 $310 $395 $350 $395 $325 $435 $425…" at bounding box center [728, 409] width 1456 height 819
click at [1397, 722] on button "Zoom out" at bounding box center [1395, 786] width 30 height 30
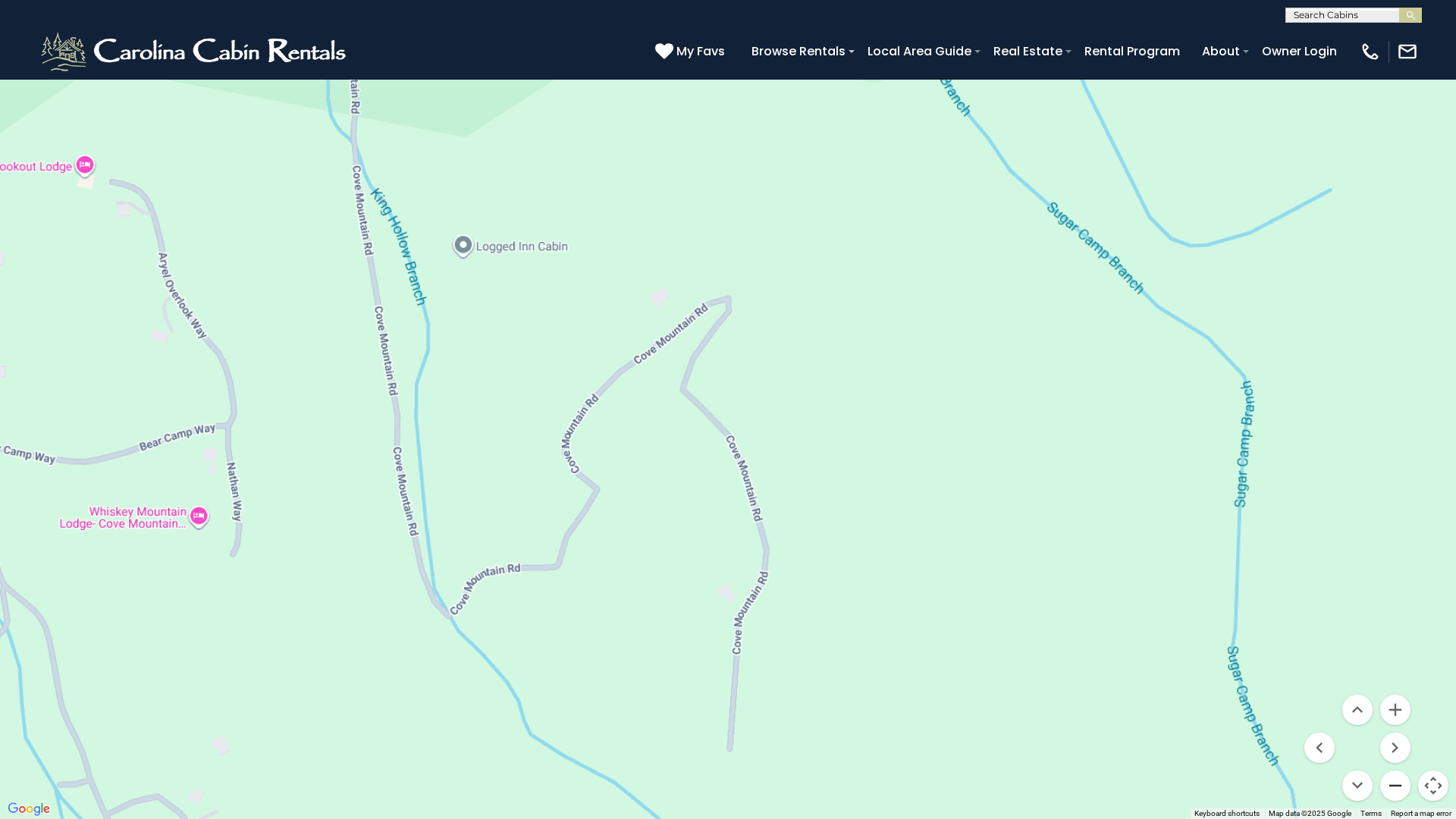
click at [1398, 722] on button "Zoom out" at bounding box center [1395, 786] width 30 height 30
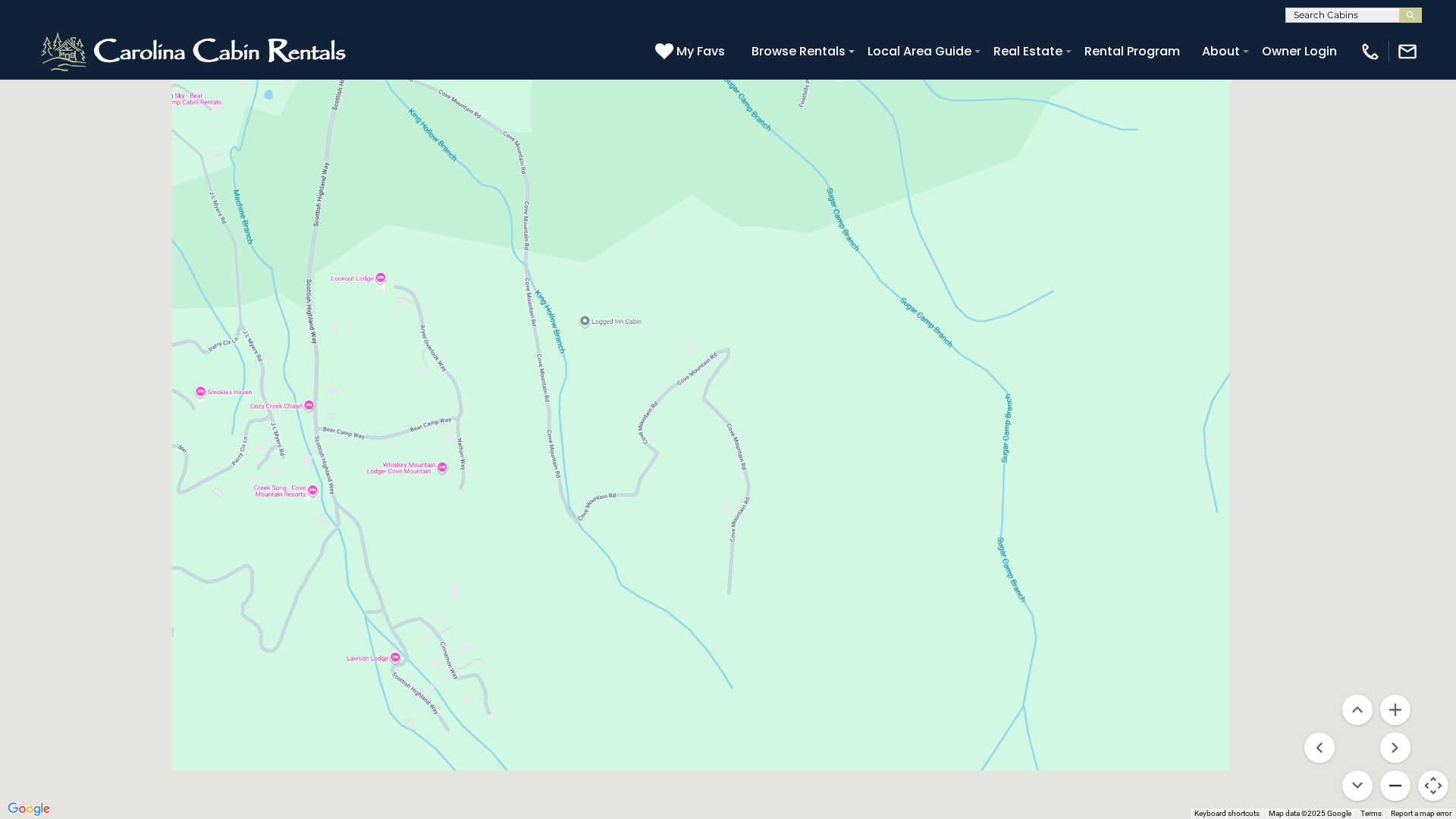
click at [1398, 722] on button "Zoom out" at bounding box center [1395, 786] width 30 height 30
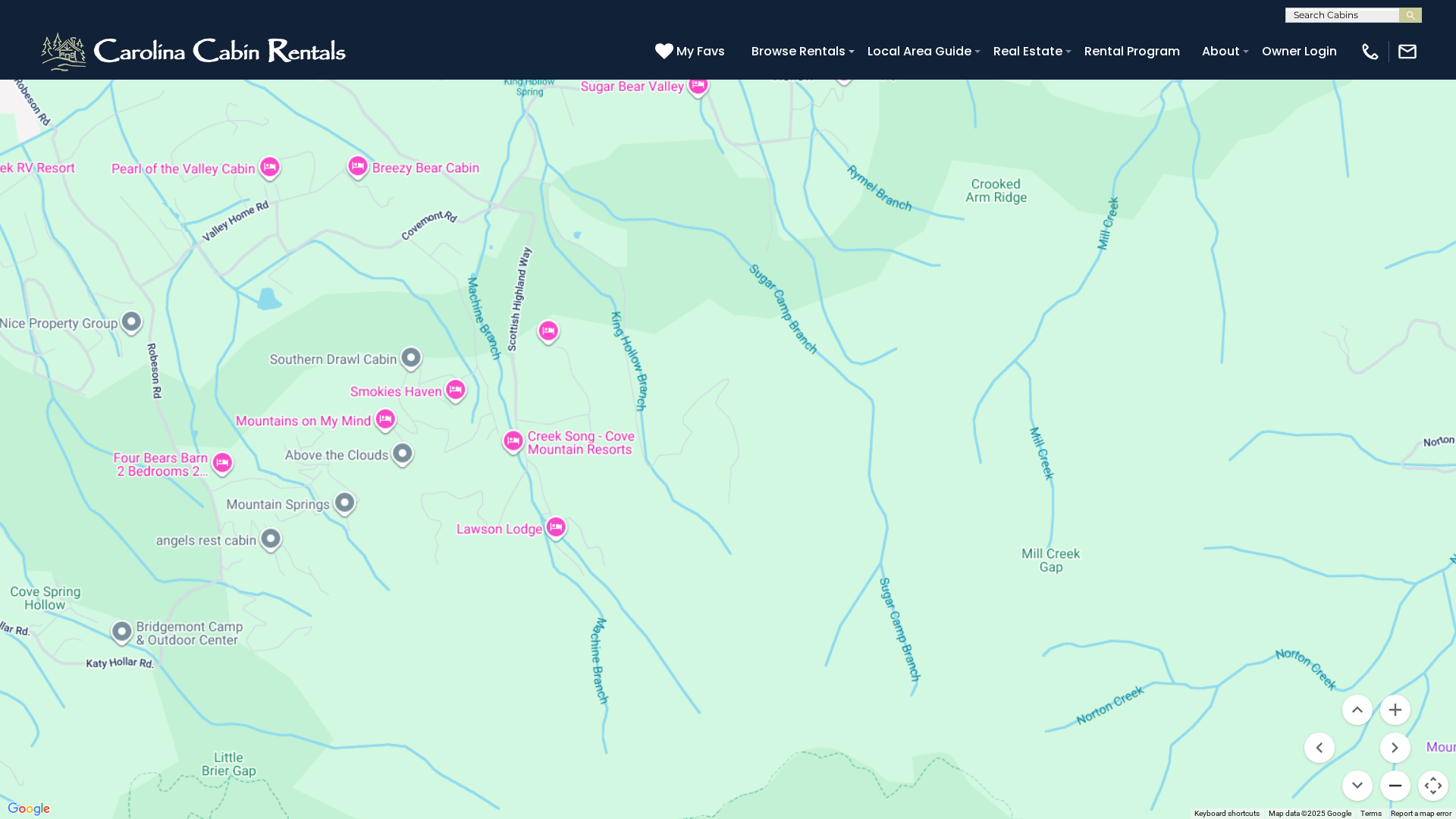
click at [1398, 722] on button "Zoom out" at bounding box center [1395, 786] width 30 height 30
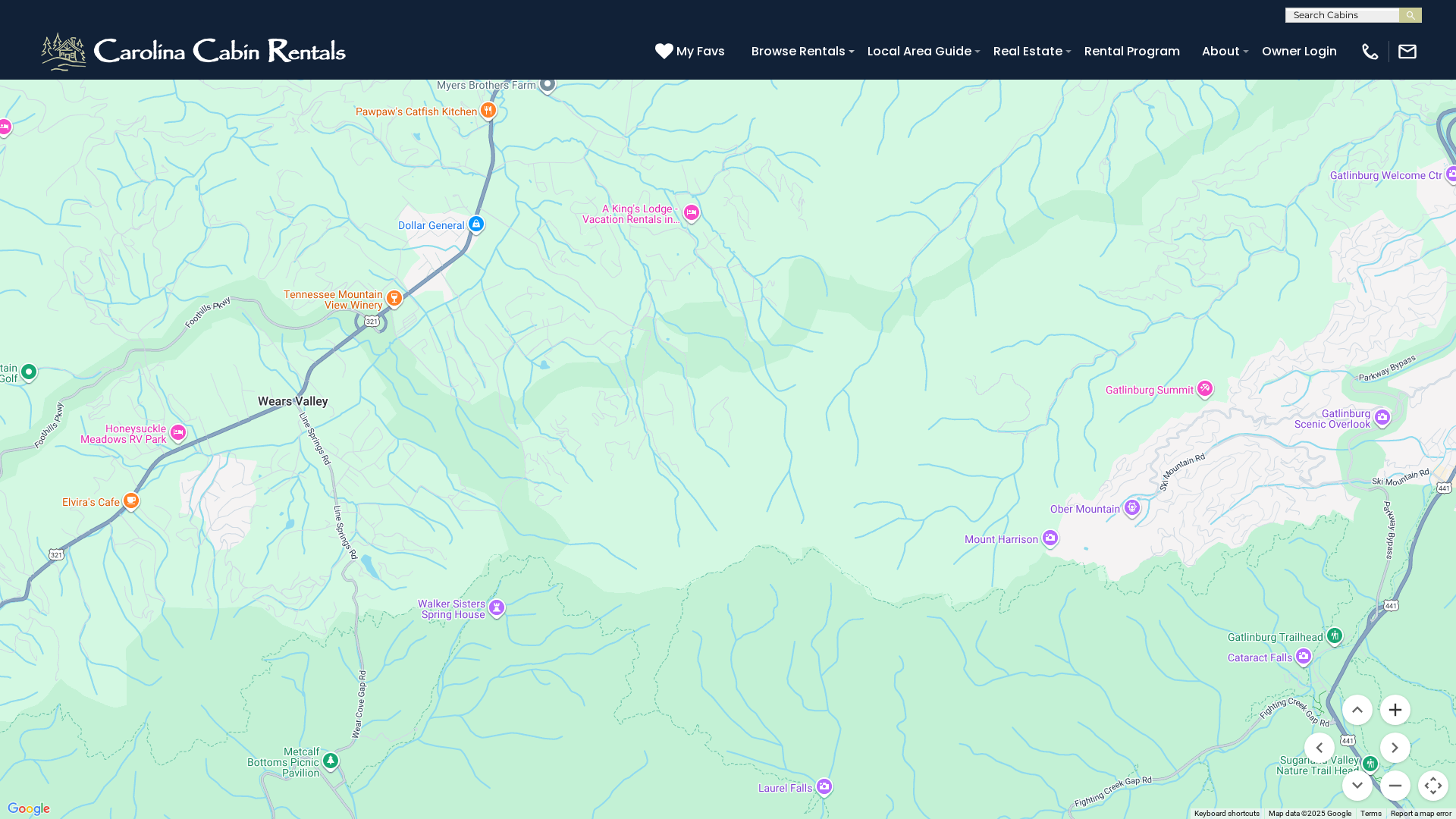
click at [1391, 708] on button "Zoom in" at bounding box center [1395, 710] width 30 height 30
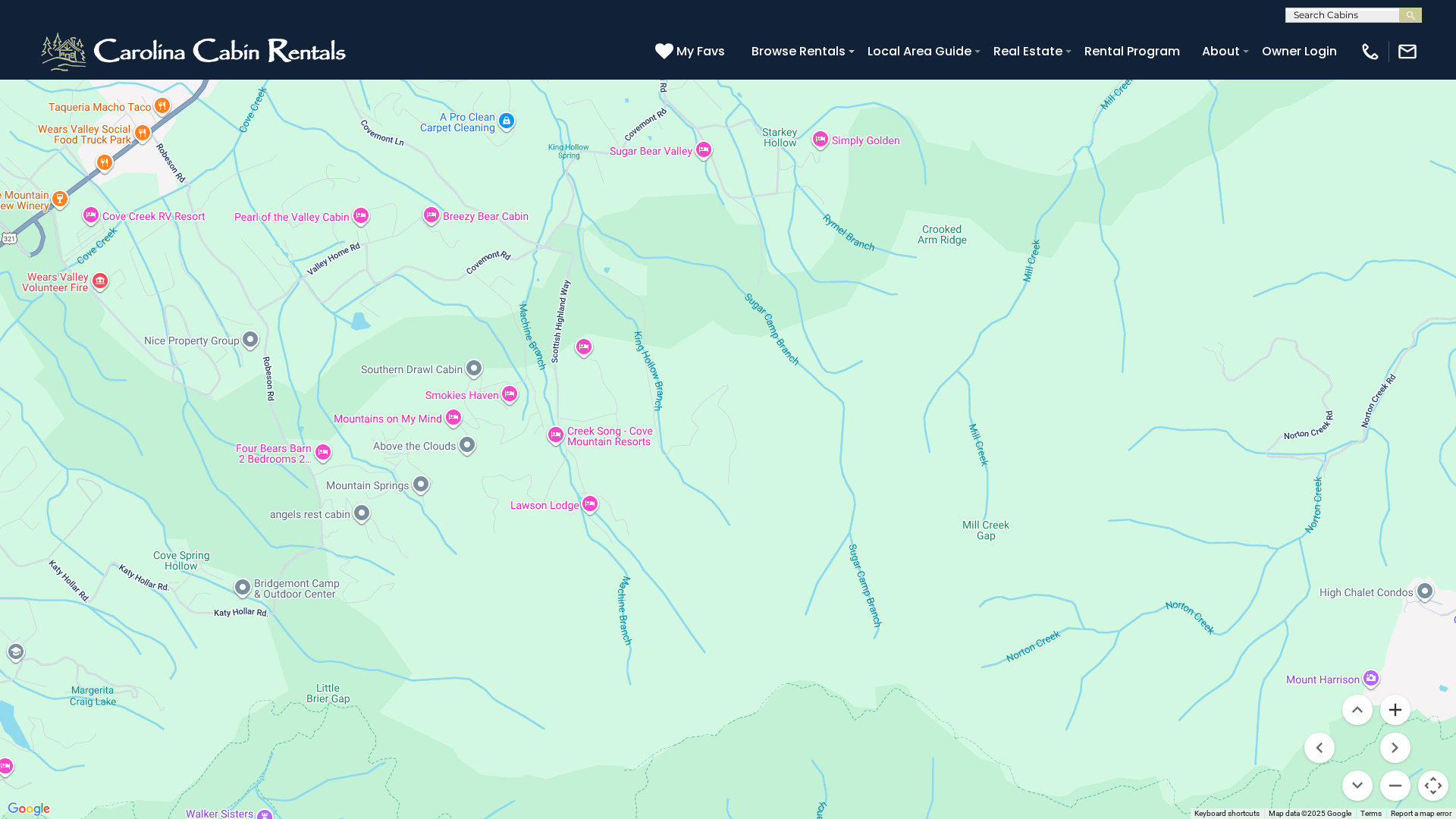
click at [1391, 708] on button "Zoom in" at bounding box center [1395, 710] width 30 height 30
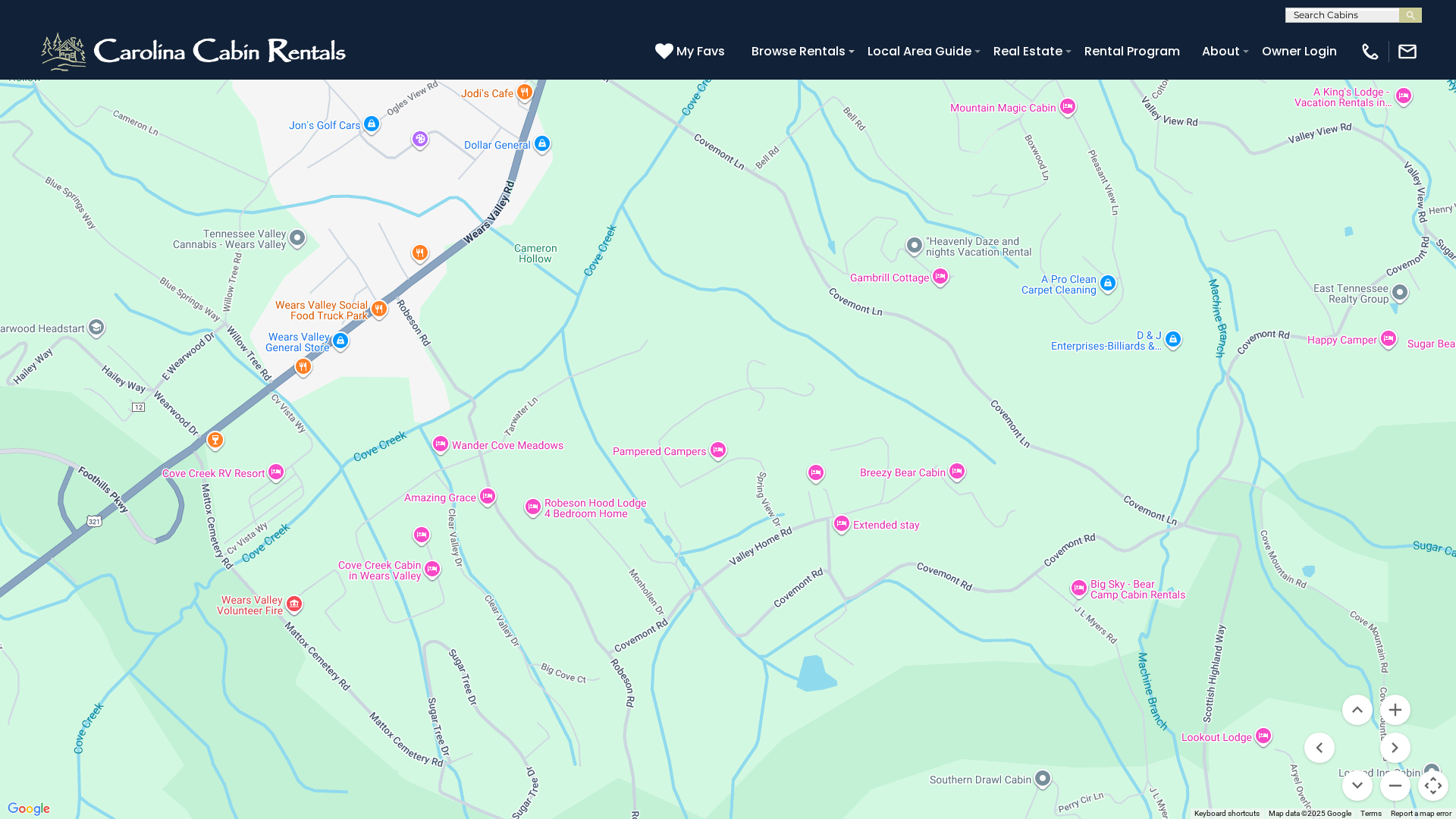
drag, startPoint x: 376, startPoint y: 259, endPoint x: 1177, endPoint y: 646, distance: 889.6
click at [1177, 646] on div "$390 $570 $425 $545 $230 $460 $395 $535 $430 $310 $395 $350 $395 $325 $435 $425…" at bounding box center [728, 409] width 1456 height 819
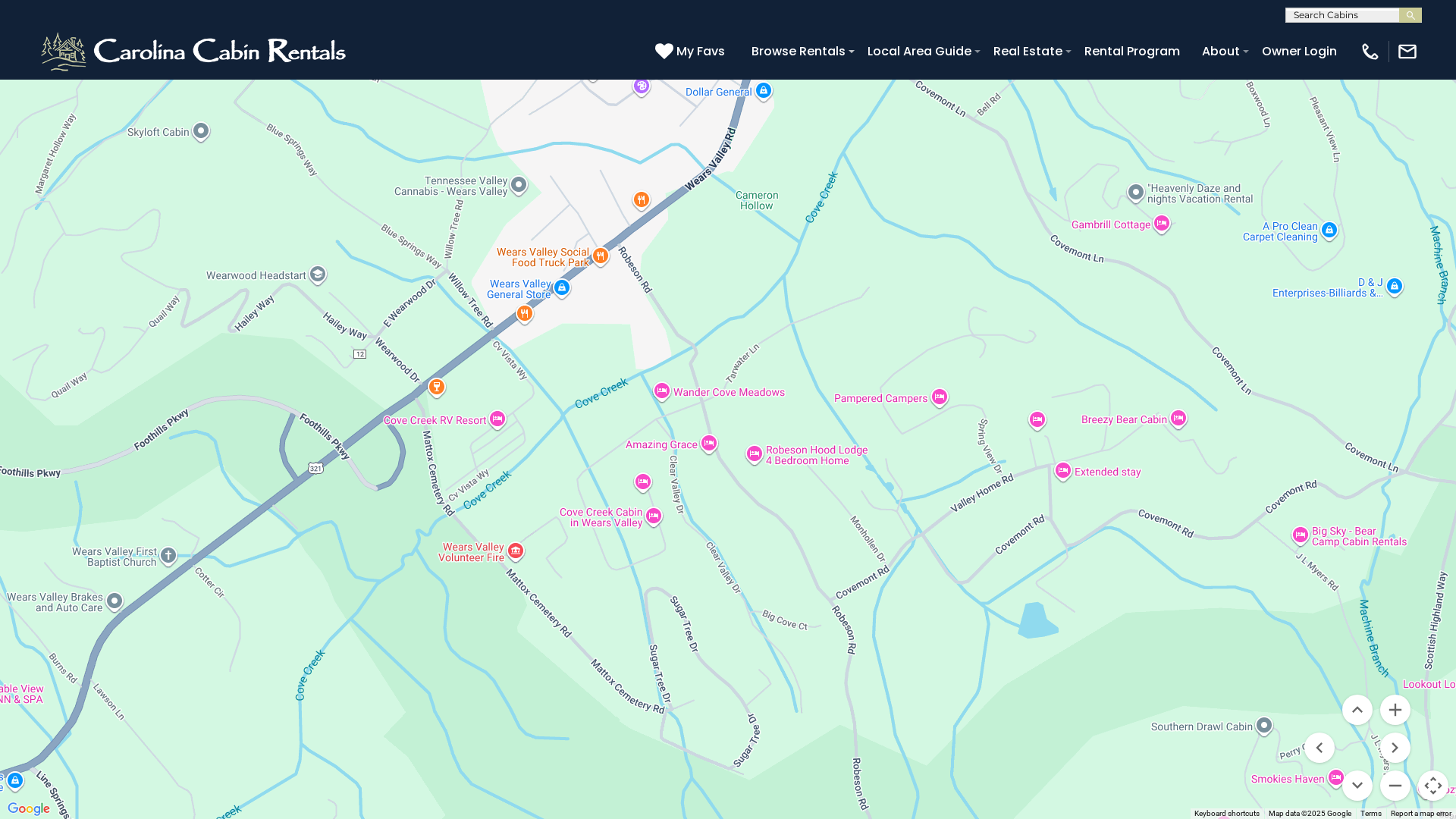
drag, startPoint x: 226, startPoint y: 493, endPoint x: 449, endPoint y: 440, distance: 229.2
click at [449, 440] on div "$390 $570 $425 $545 $230 $460 $395 $535 $430 $310 $395 $350 $395 $325 $435 $425…" at bounding box center [728, 409] width 1456 height 819
click at [1397, 708] on button "Zoom in" at bounding box center [1395, 710] width 30 height 30
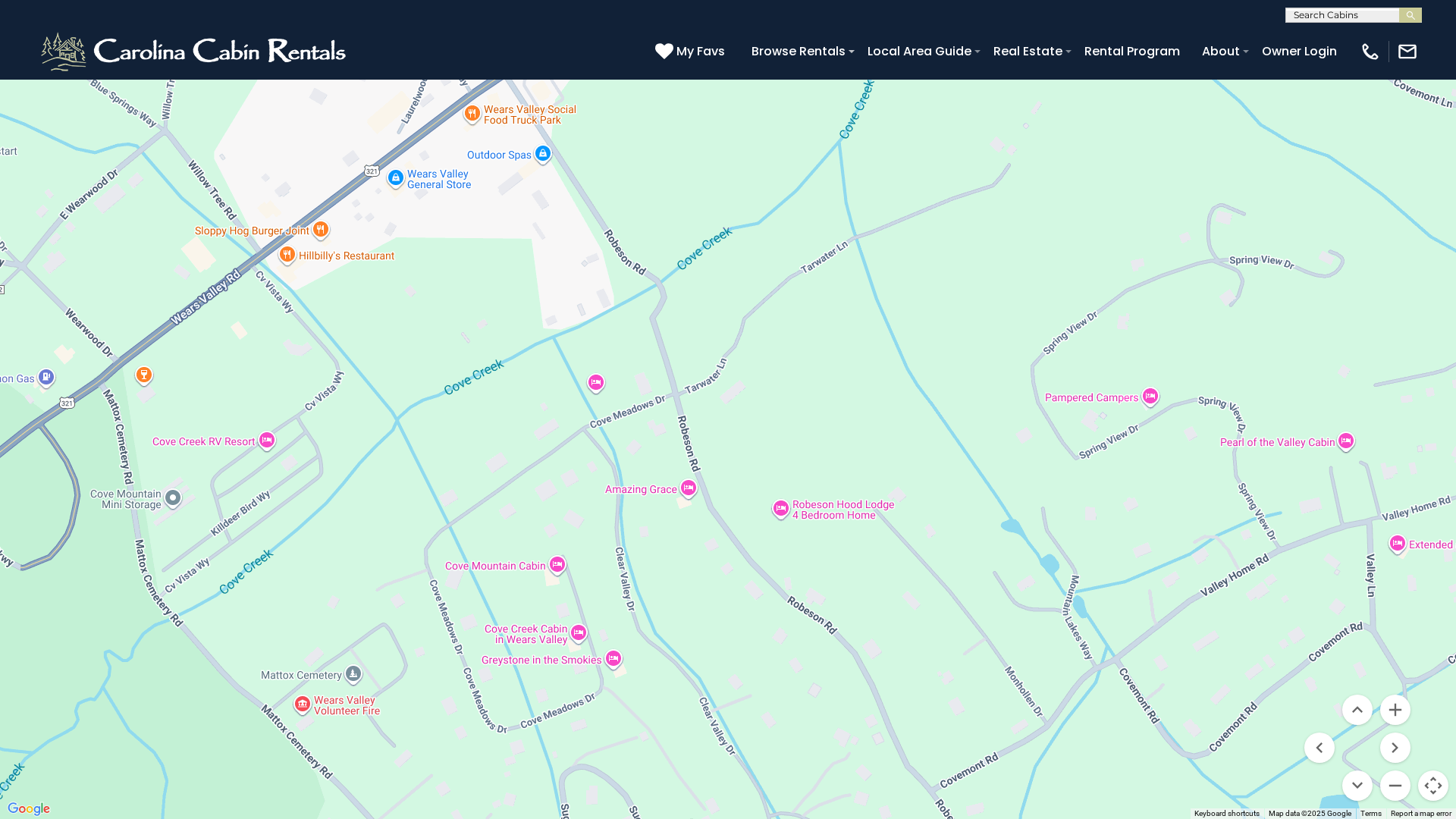
click at [271, 231] on div "$390 $570 $425 $545 $230 $460 $395 $535 $430 $310 $395 $350 $395 $325 $435 $425…" at bounding box center [728, 409] width 1456 height 819
click at [265, 231] on div "$390 $570 $425 $545 $230 $460 $395 $535 $430 $310 $395 $350 $395 $325 $435 $425…" at bounding box center [728, 409] width 1456 height 819
click at [318, 227] on div "$390 $570 $425 $545 $230 $460 $395 $535 $430 $310 $395 $350 $395 $325 $435 $425…" at bounding box center [728, 409] width 1456 height 819
